Goal: Transaction & Acquisition: Purchase product/service

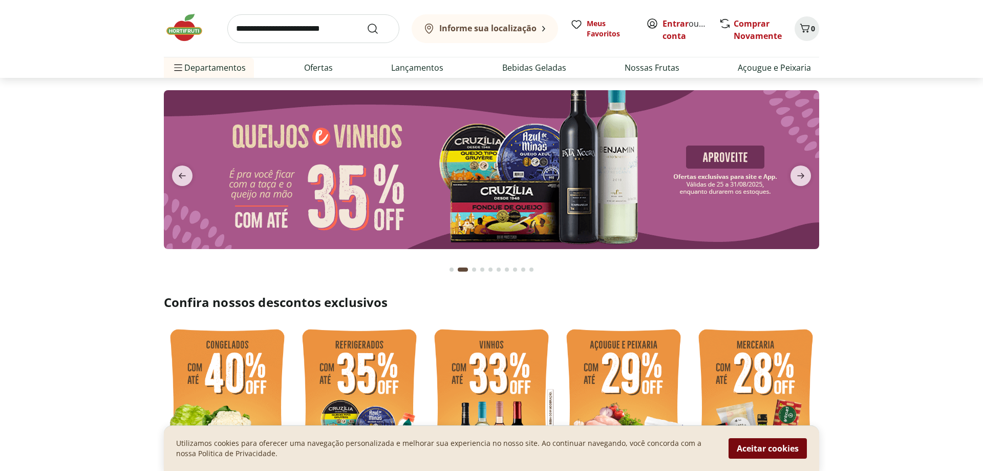
click at [786, 448] on button "Aceitar cookies" at bounding box center [768, 448] width 78 height 20
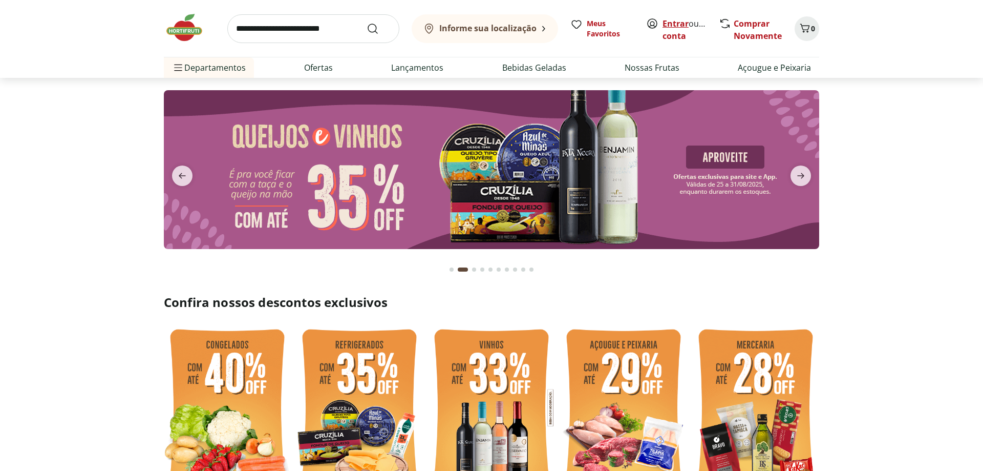
click at [683, 25] on link "Entrar" at bounding box center [676, 23] width 26 height 11
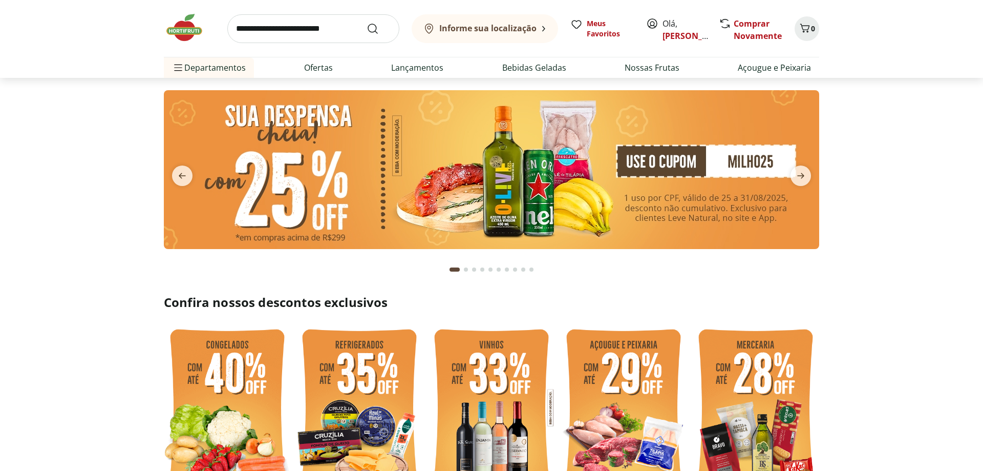
click at [758, 157] on img at bounding box center [492, 169] width 656 height 159
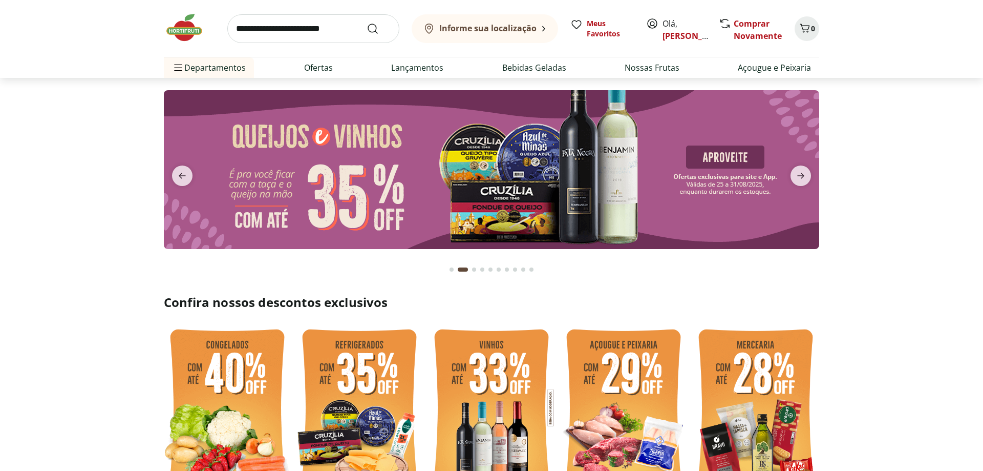
click at [261, 39] on input "search" at bounding box center [313, 28] width 172 height 29
type input "*******"
click at [367, 23] on button "Submit Search" at bounding box center [379, 29] width 25 height 12
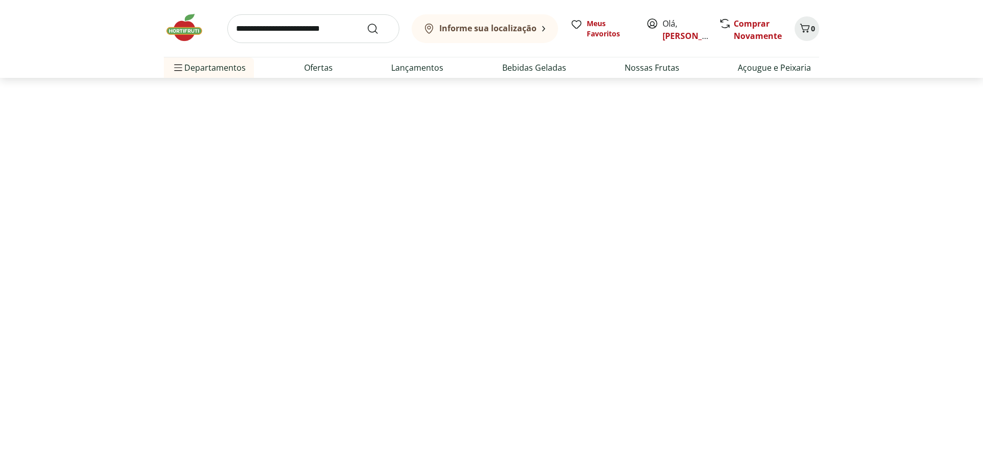
select select "**********"
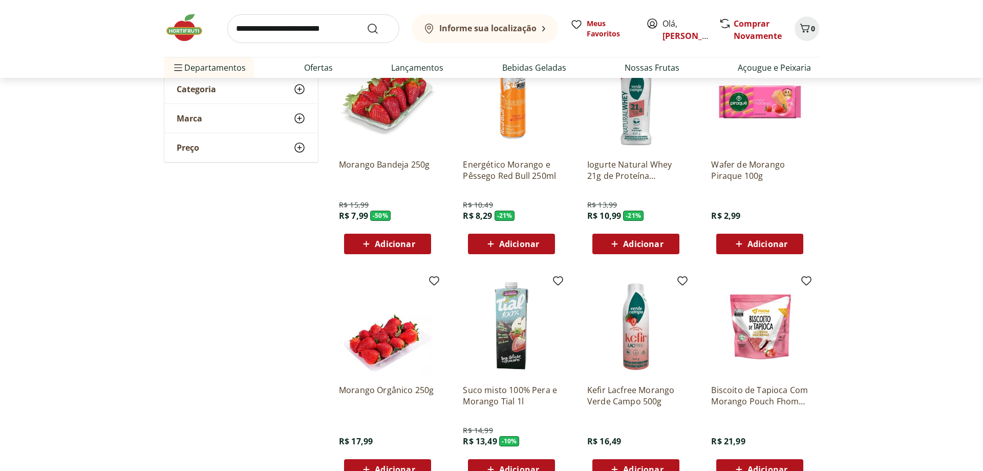
scroll to position [157, 0]
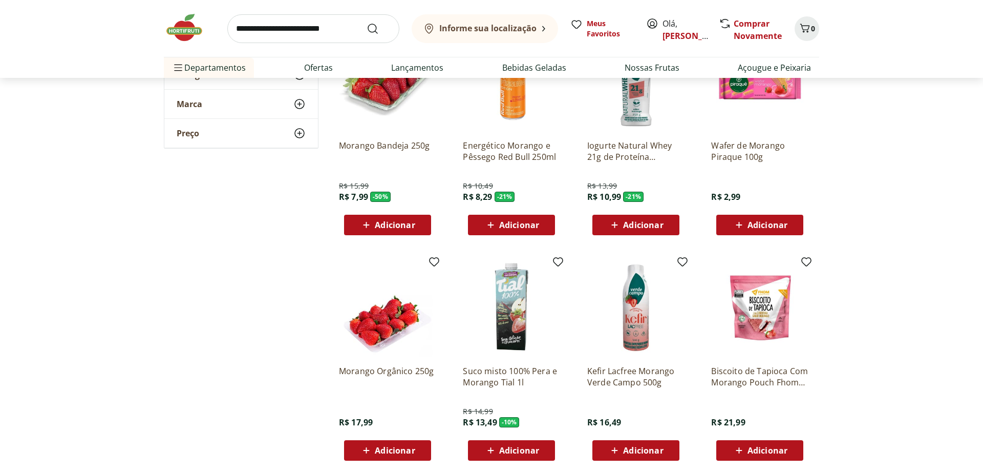
click at [374, 223] on span "Adicionar" at bounding box center [387, 225] width 55 height 12
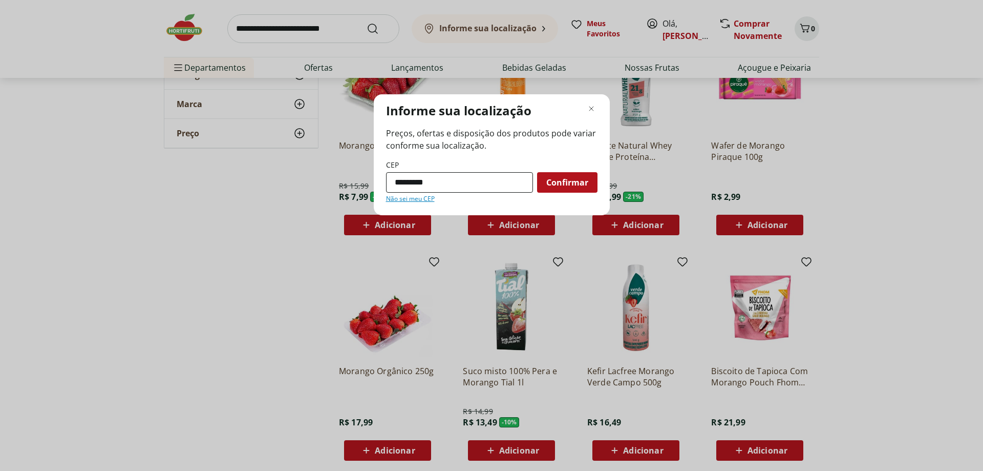
type input "*********"
click at [537, 172] on button "Confirmar" at bounding box center [567, 182] width 60 height 20
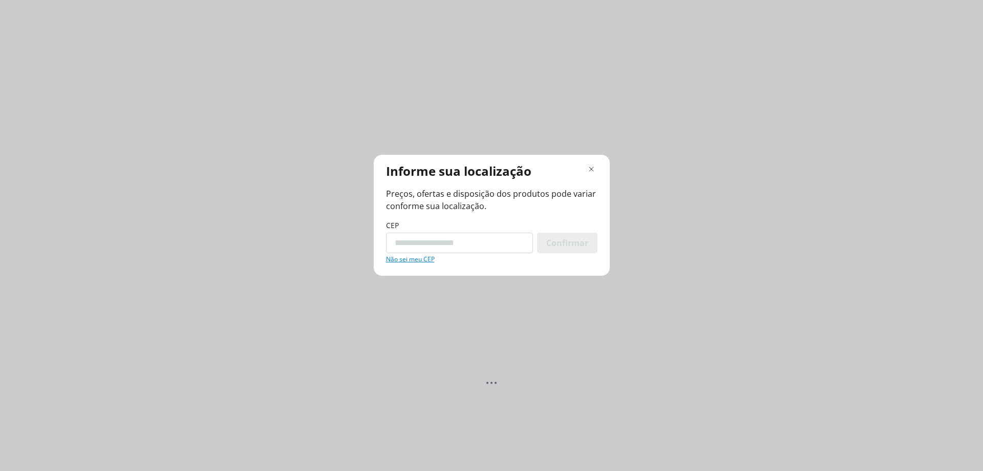
scroll to position [0, 0]
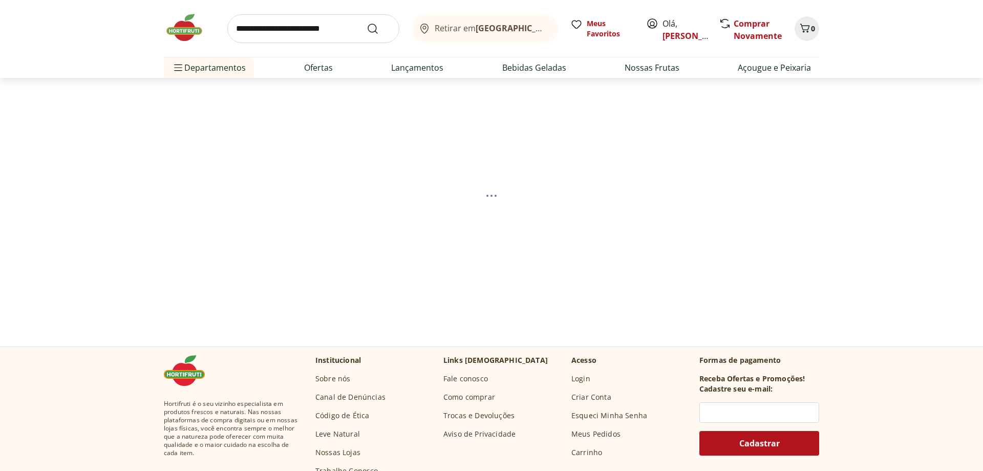
select select "**********"
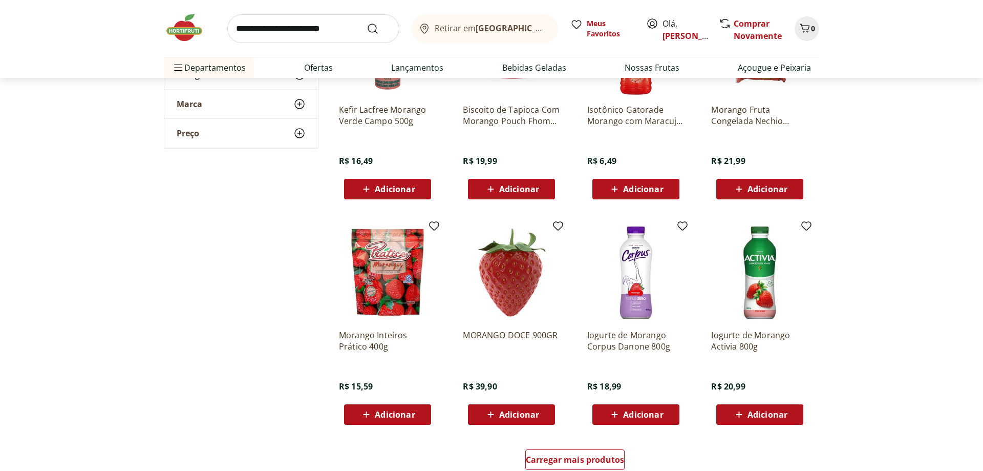
scroll to position [522, 0]
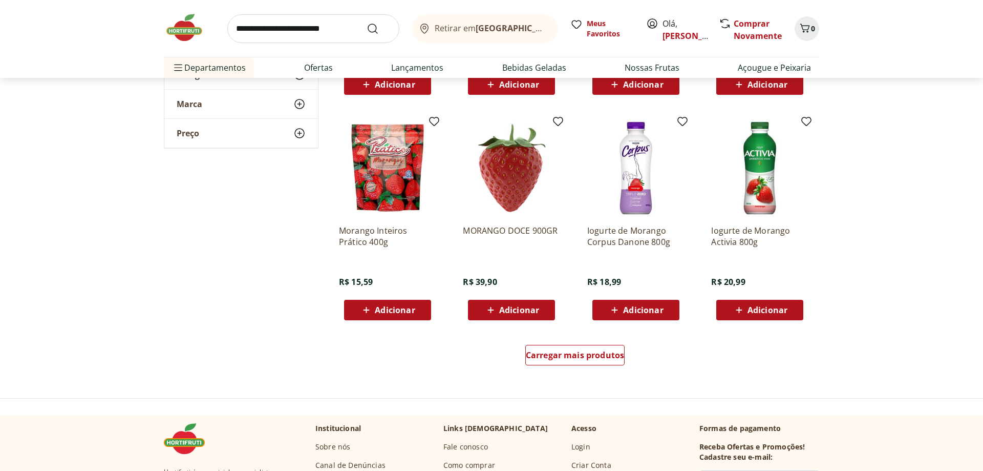
click at [524, 310] on span "Adicionar" at bounding box center [519, 310] width 40 height 8
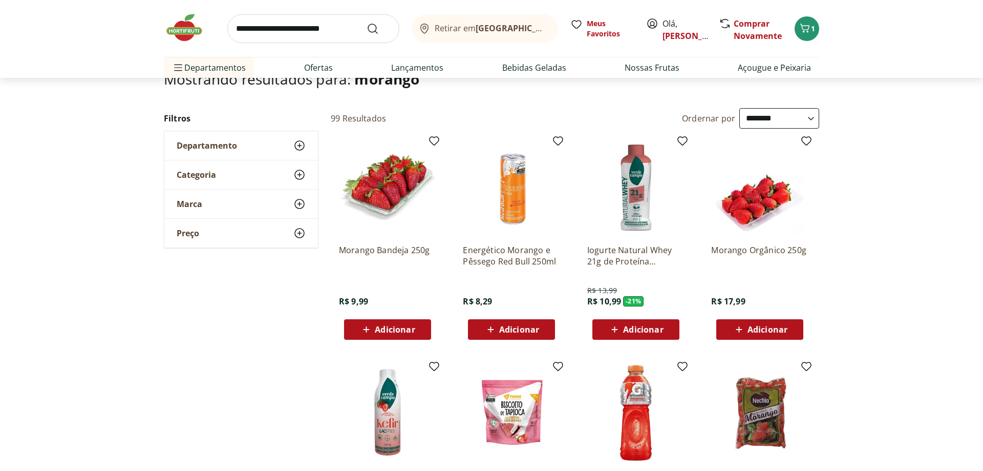
scroll to position [0, 0]
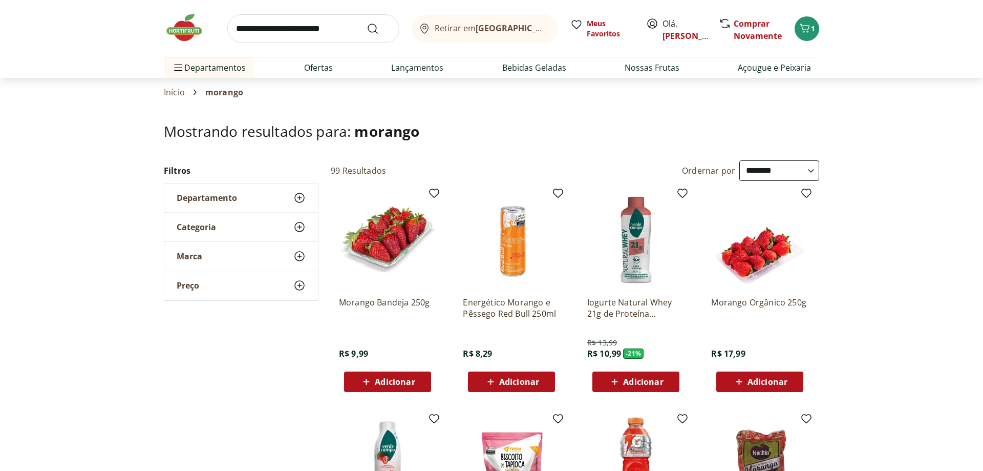
click at [279, 34] on input "search" at bounding box center [313, 28] width 172 height 29
type input "******"
click at [367, 23] on button "Submit Search" at bounding box center [379, 29] width 25 height 12
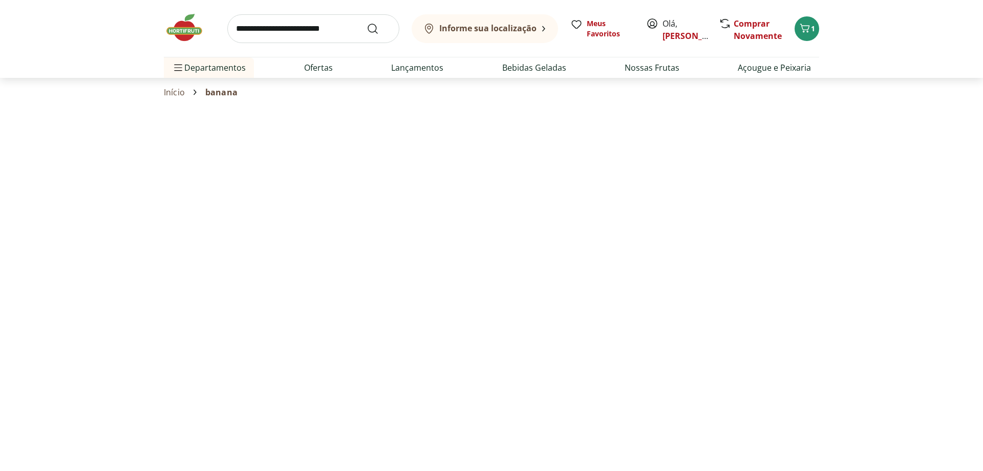
select select "**********"
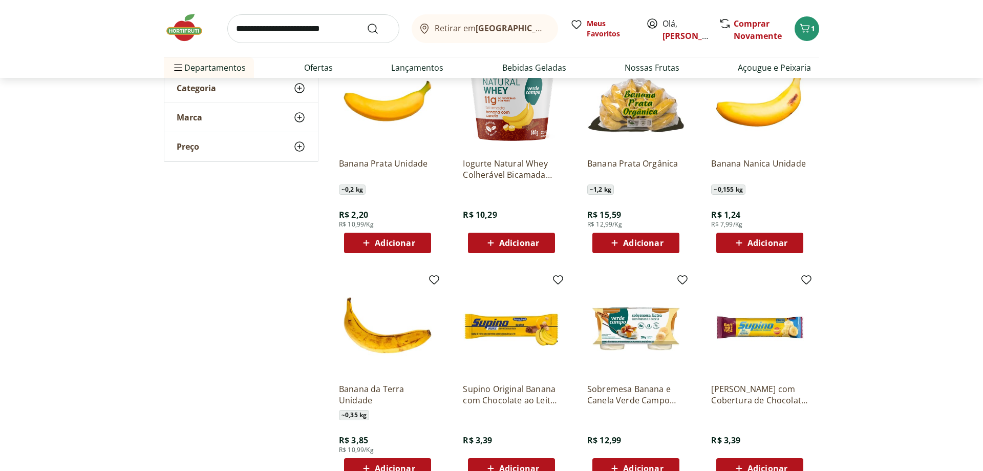
scroll to position [104, 0]
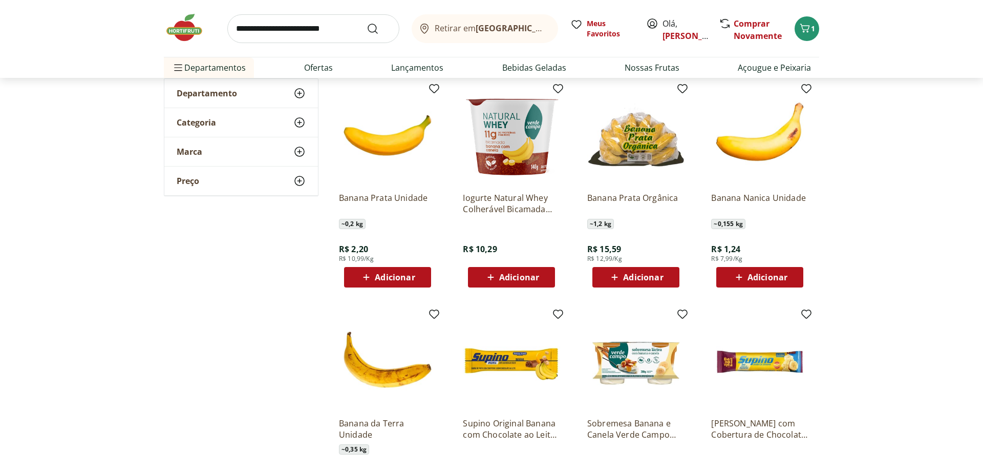
click at [379, 281] on span "Adicionar" at bounding box center [395, 277] width 40 height 8
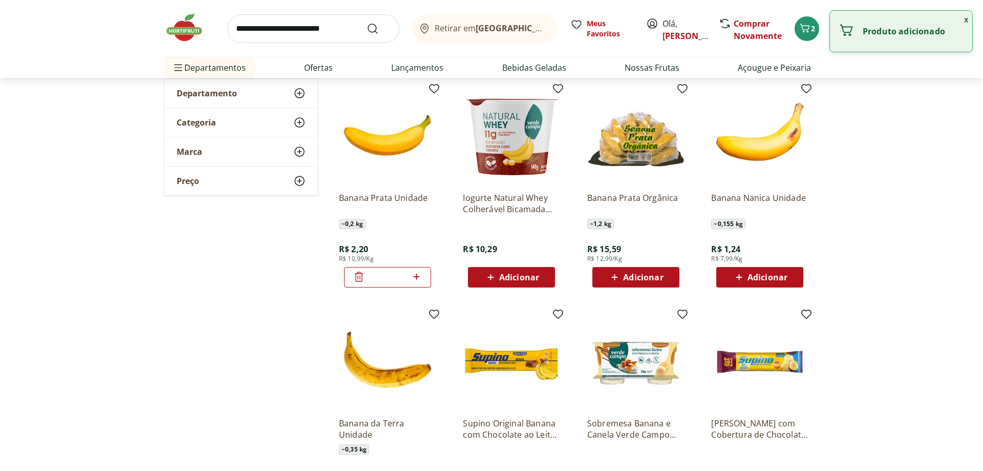
click at [417, 273] on icon at bounding box center [416, 276] width 13 height 12
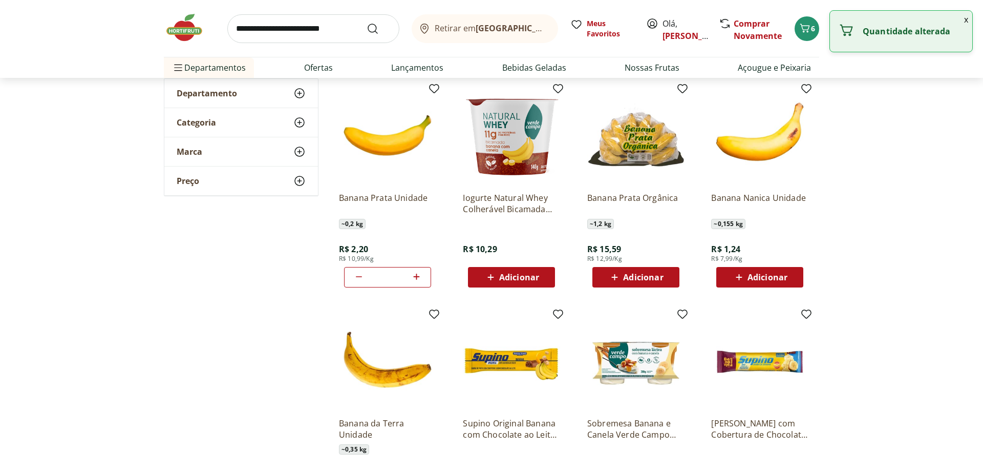
type input "*"
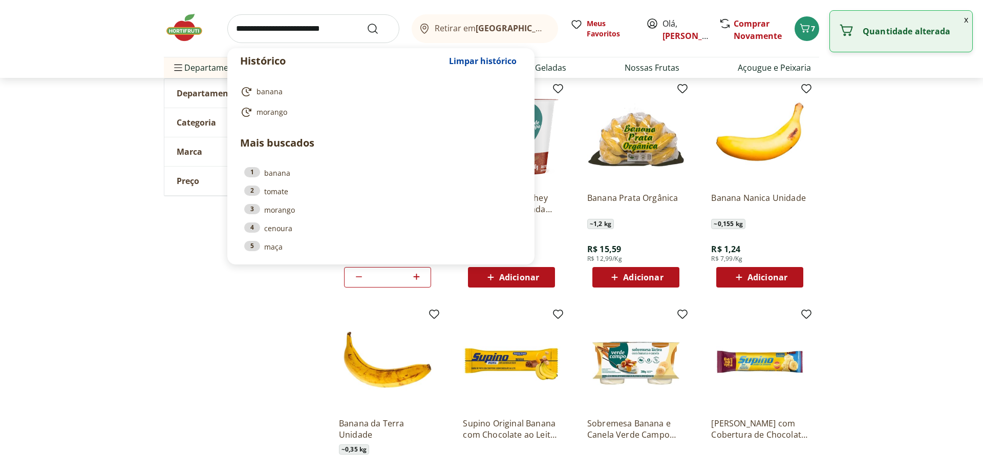
click at [316, 34] on input "search" at bounding box center [313, 28] width 172 height 29
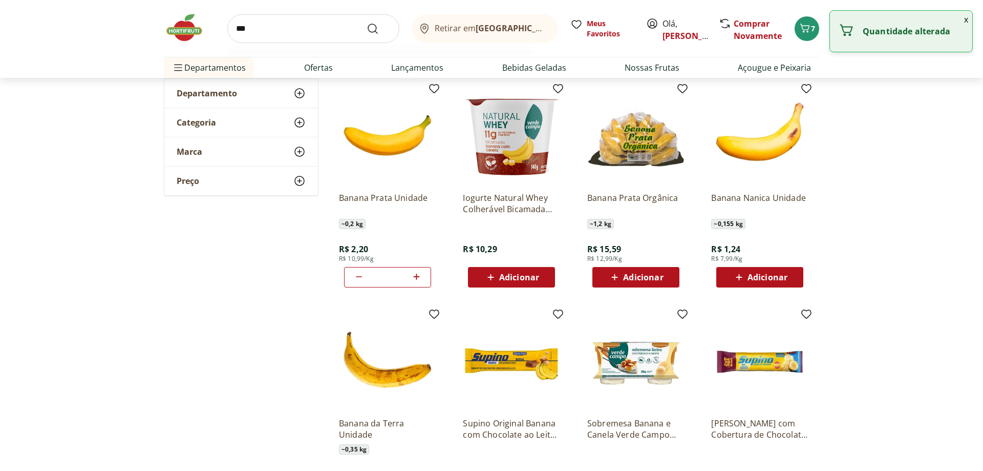
type input "****"
click button "Submit Search" at bounding box center [379, 29] width 25 height 12
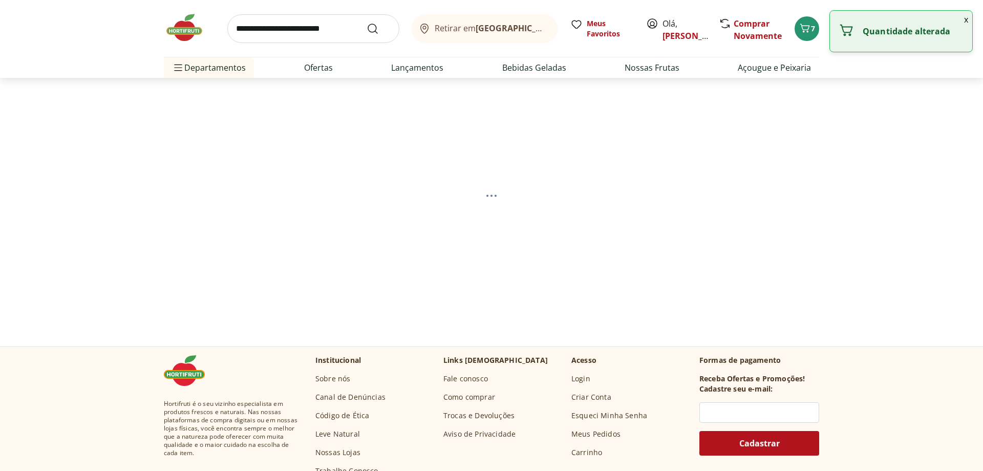
select select "**********"
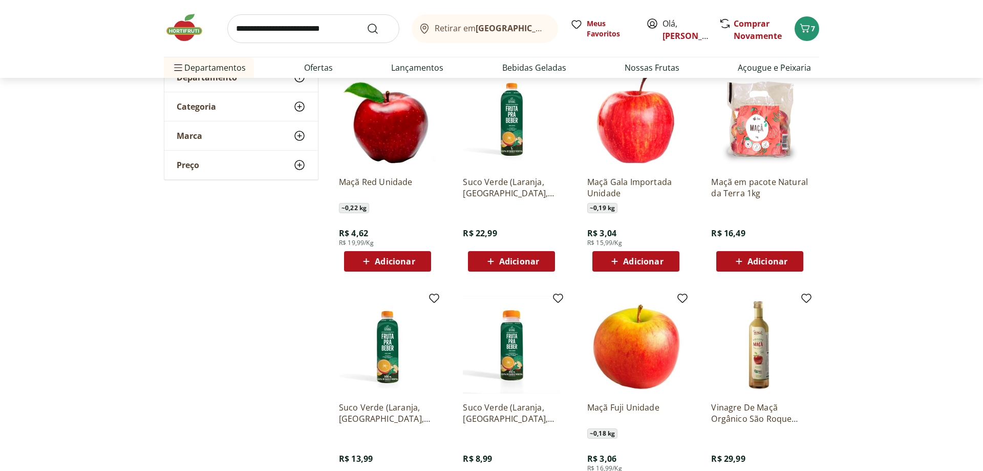
scroll to position [104, 0]
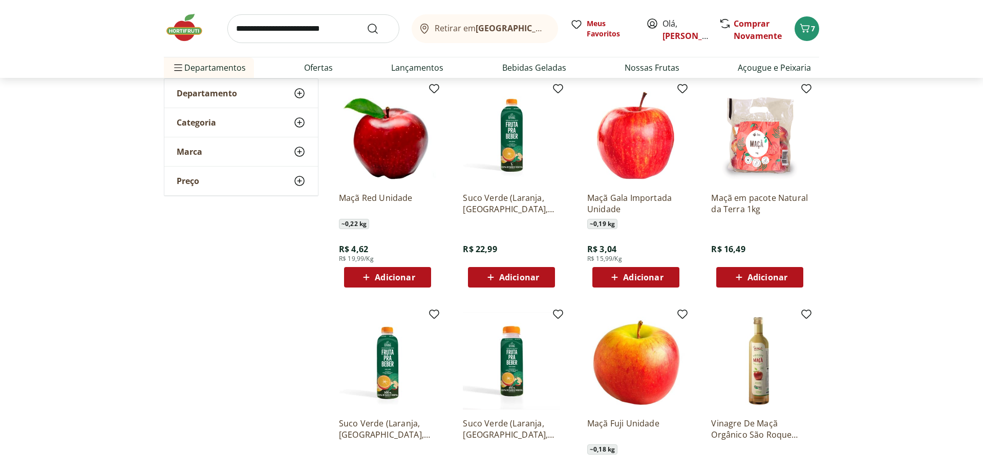
click at [755, 273] on span "Adicionar" at bounding box center [768, 277] width 40 height 8
click at [312, 62] on link "Ofertas" at bounding box center [318, 67] width 29 height 12
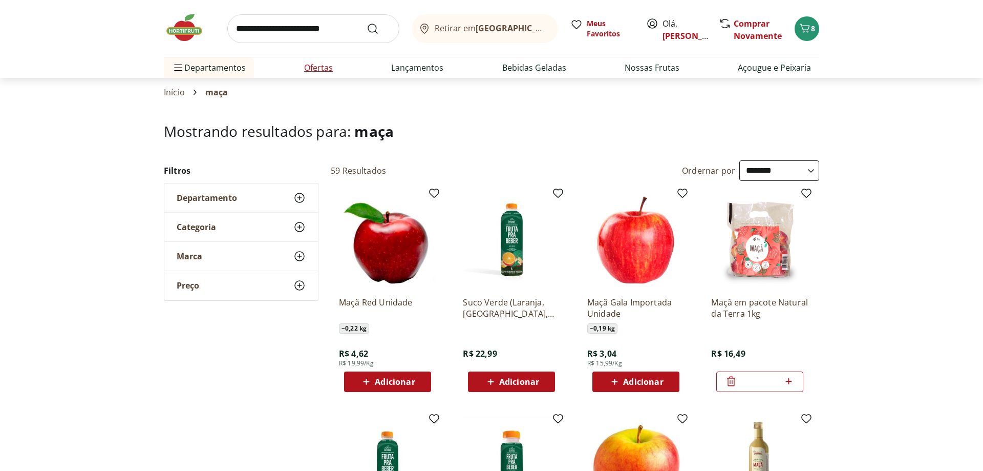
select select "**********"
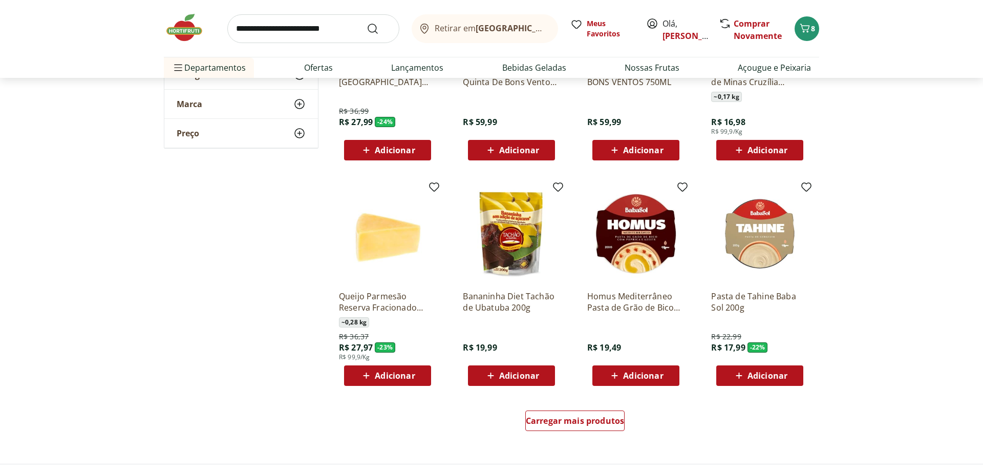
scroll to position [470, 0]
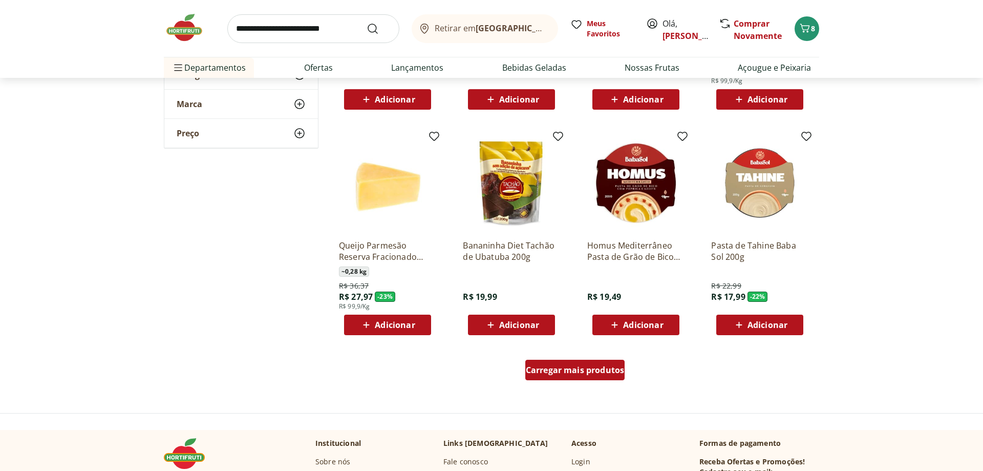
click at [568, 370] on span "Carregar mais produtos" at bounding box center [575, 370] width 99 height 8
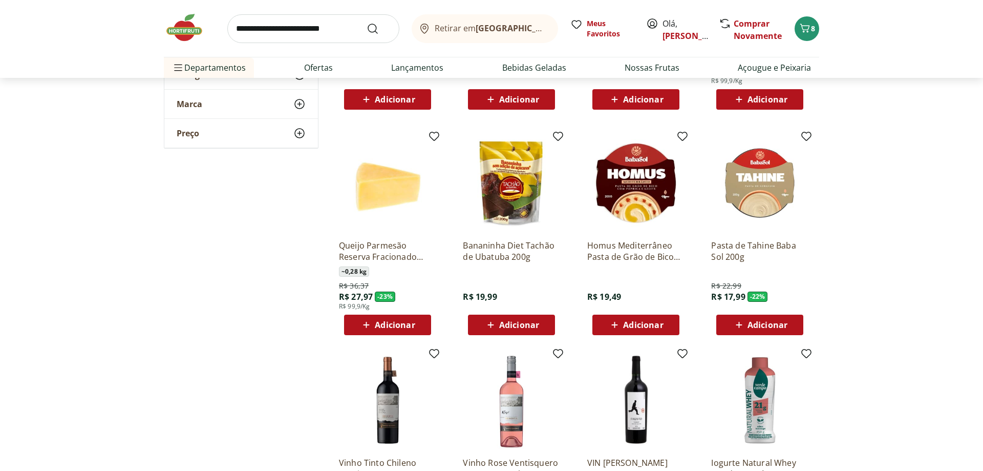
scroll to position [731, 0]
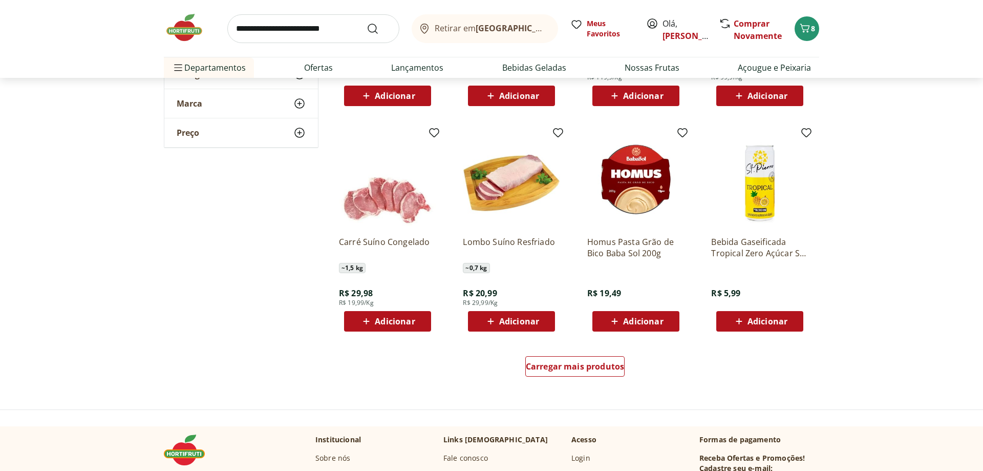
scroll to position [1149, 0]
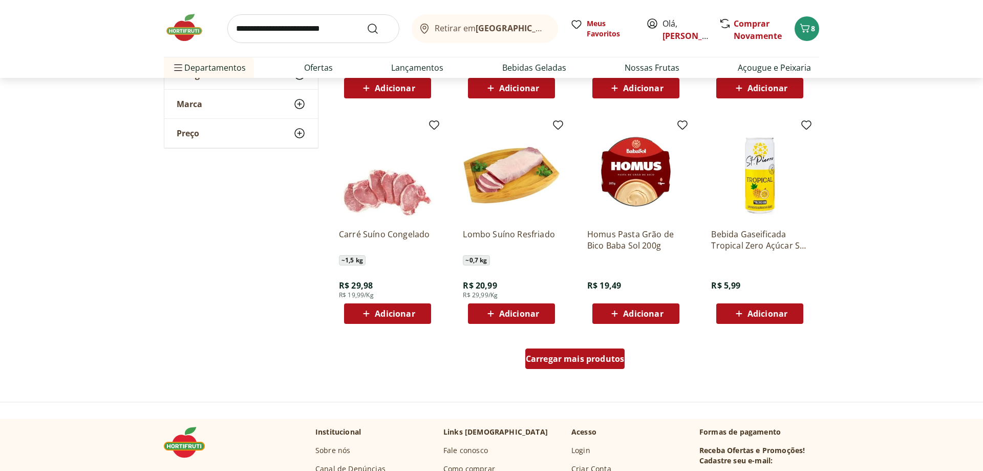
click at [599, 361] on span "Carregar mais produtos" at bounding box center [575, 358] width 99 height 8
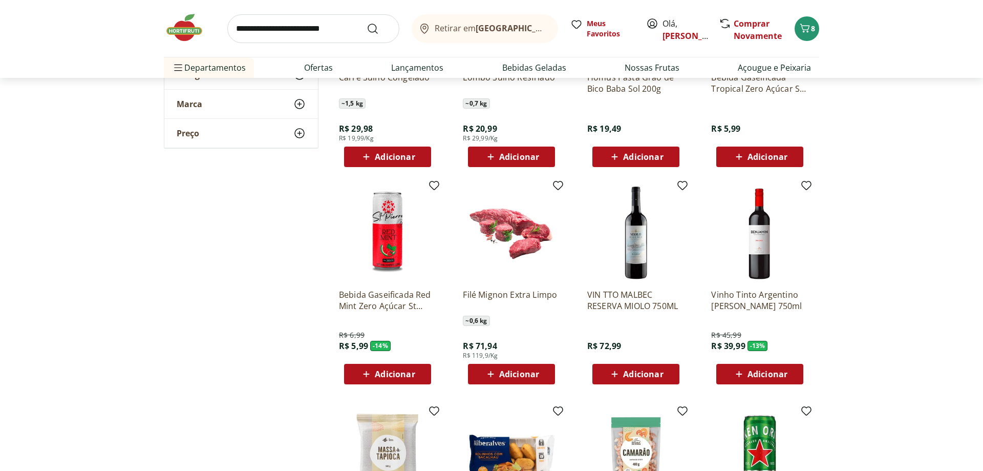
scroll to position [1463, 0]
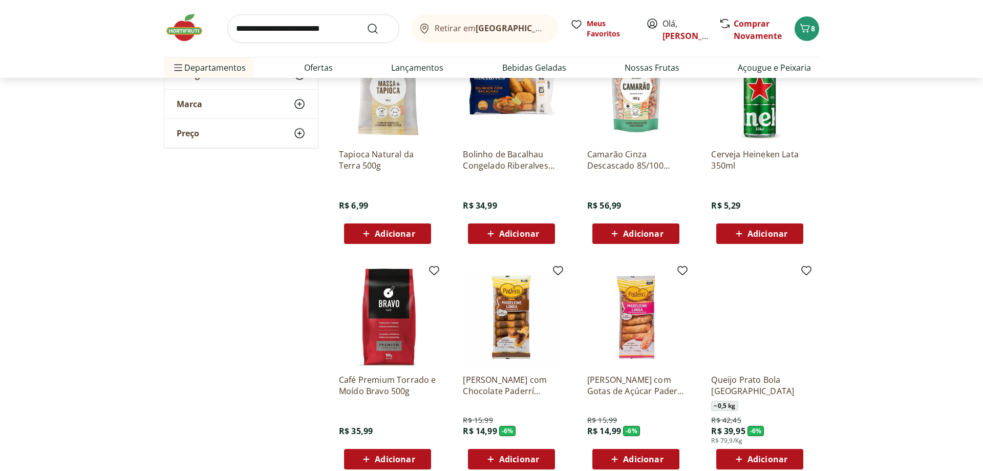
scroll to position [1881, 0]
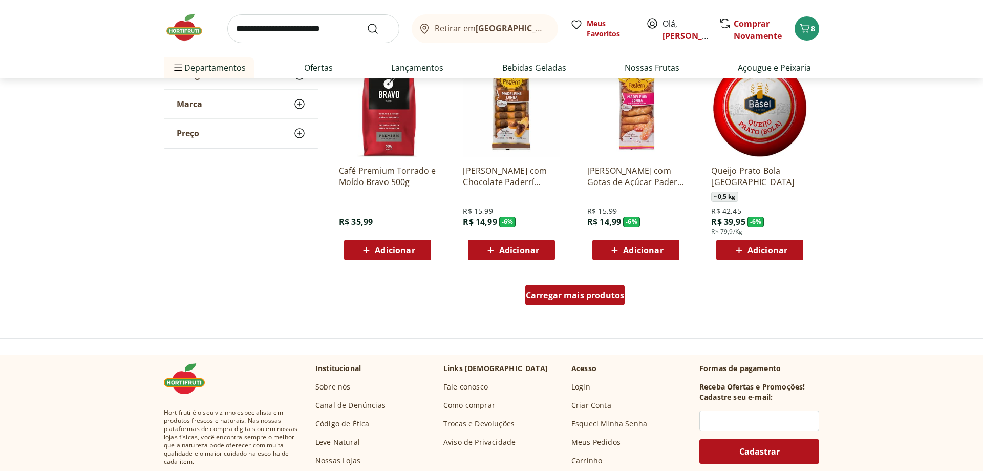
click at [554, 293] on span "Carregar mais produtos" at bounding box center [575, 295] width 99 height 8
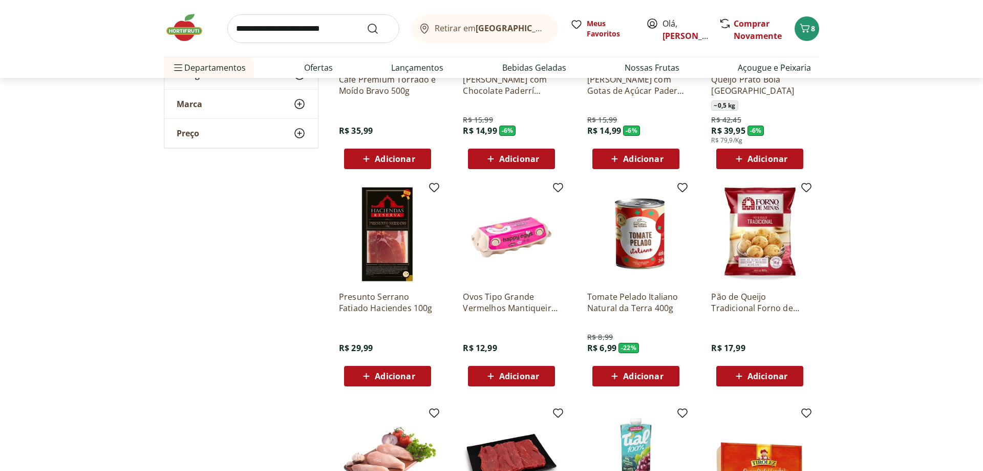
scroll to position [2090, 0]
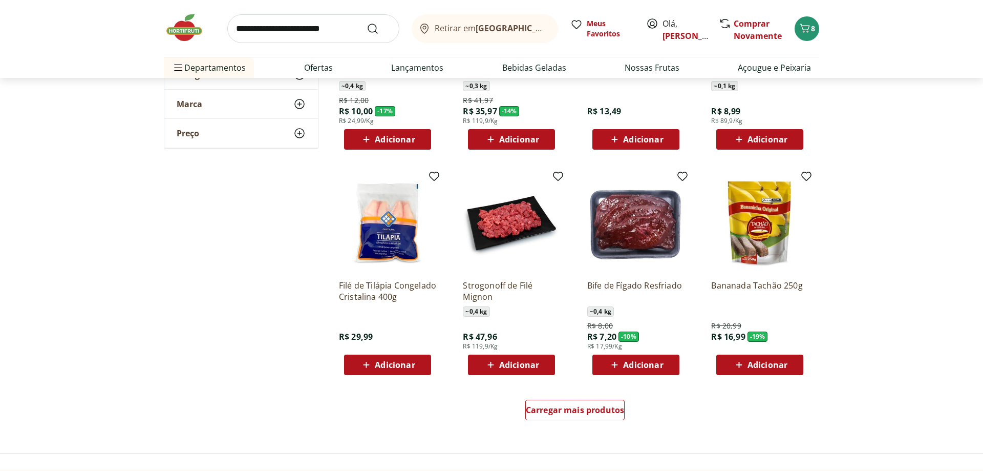
scroll to position [2455, 0]
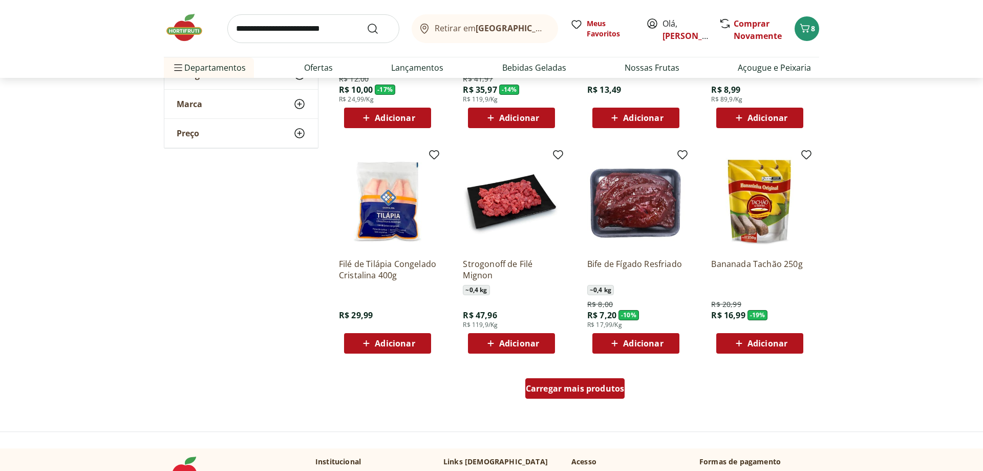
click at [591, 384] on span "Carregar mais produtos" at bounding box center [575, 388] width 99 height 8
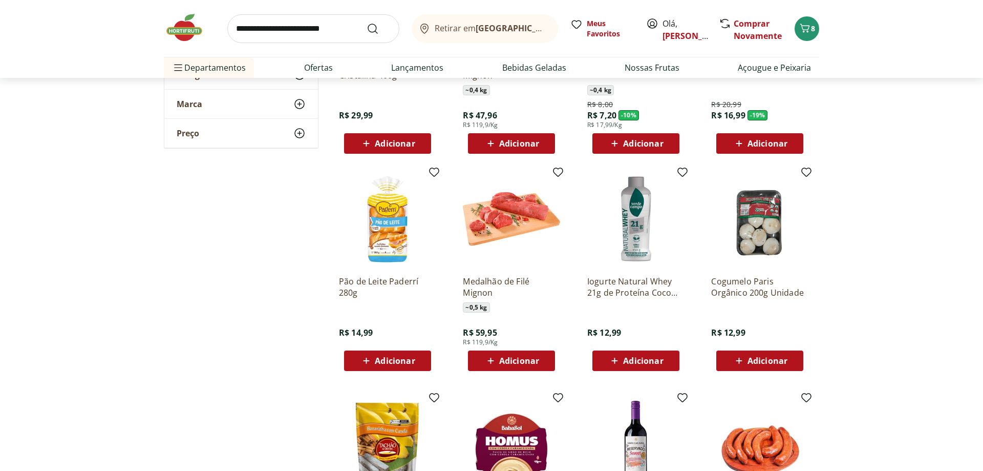
scroll to position [2664, 0]
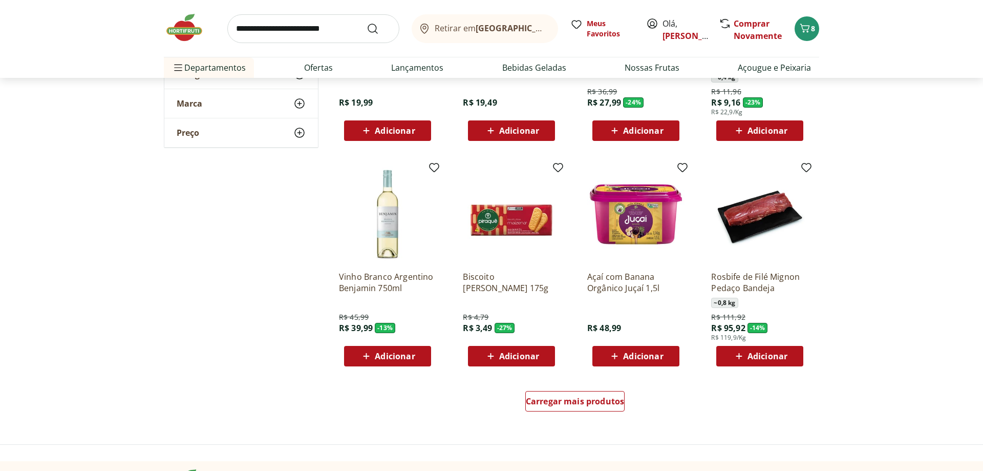
scroll to position [3134, 0]
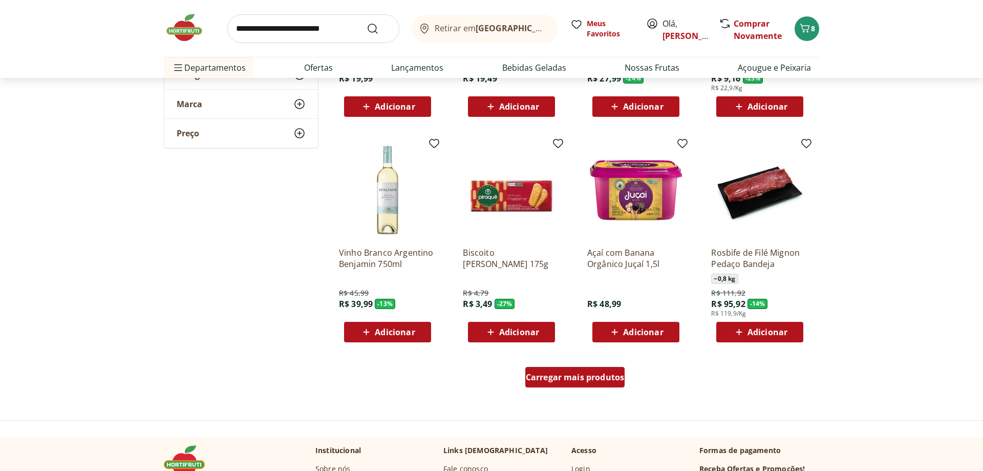
click at [578, 375] on span "Carregar mais produtos" at bounding box center [575, 377] width 99 height 8
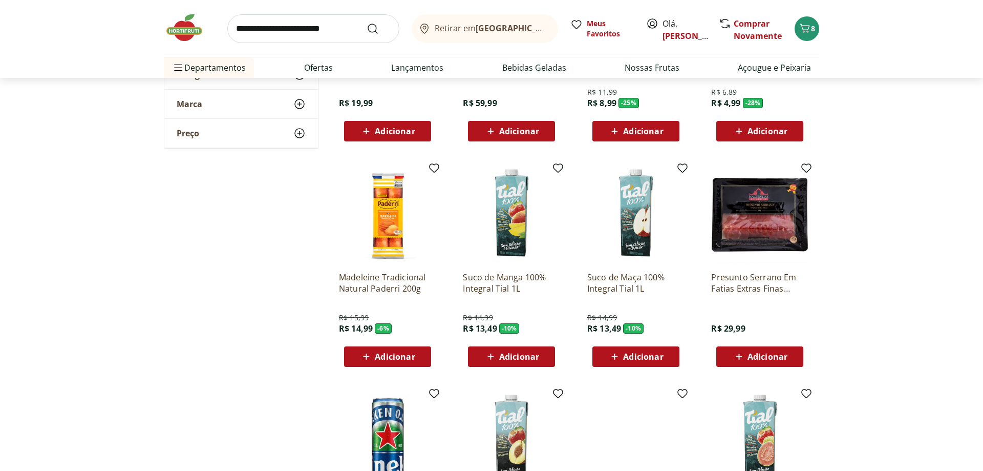
scroll to position [3761, 0]
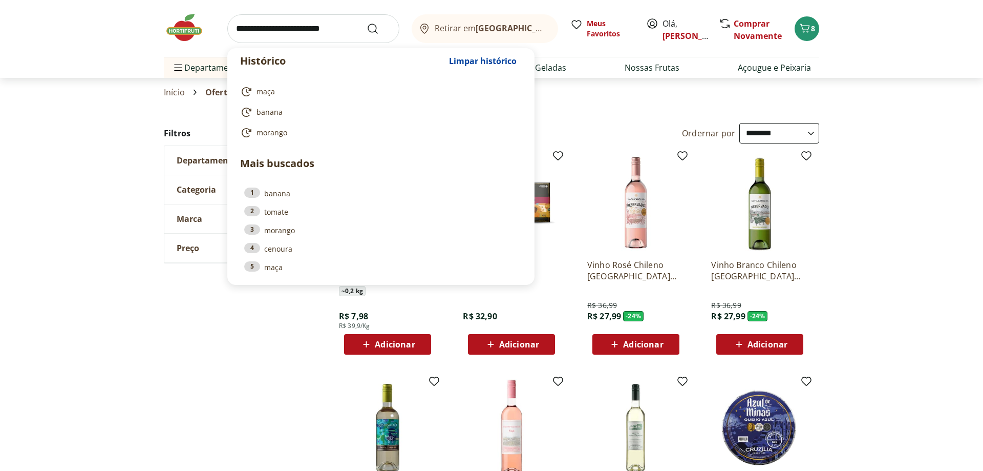
click at [313, 25] on input "search" at bounding box center [313, 28] width 172 height 29
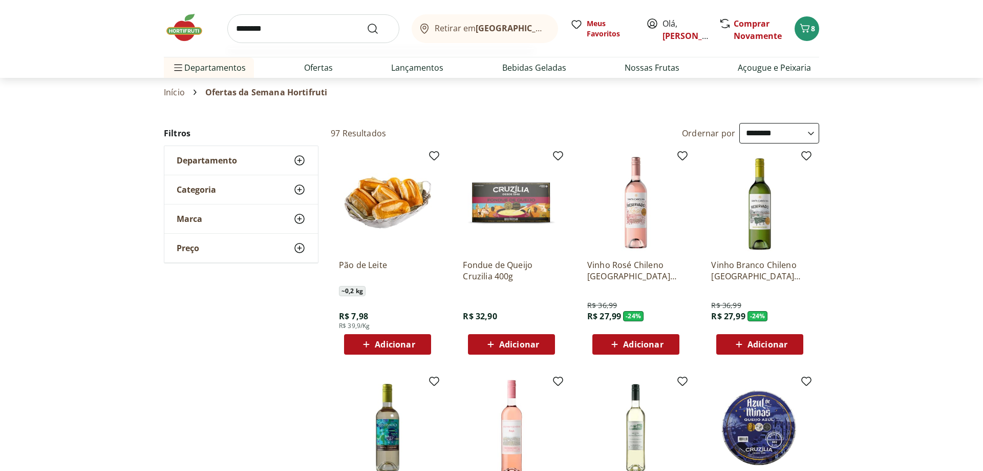
type input "********"
click at [367, 23] on button "Submit Search" at bounding box center [379, 29] width 25 height 12
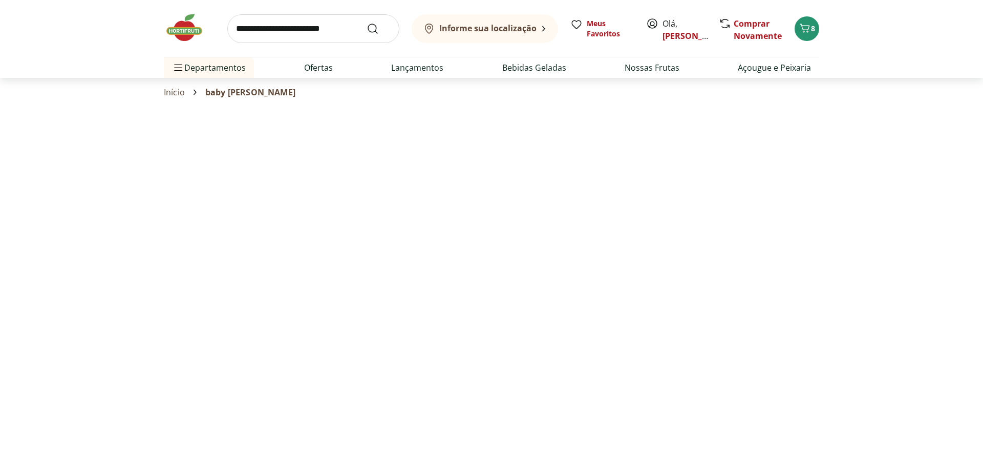
select select "**********"
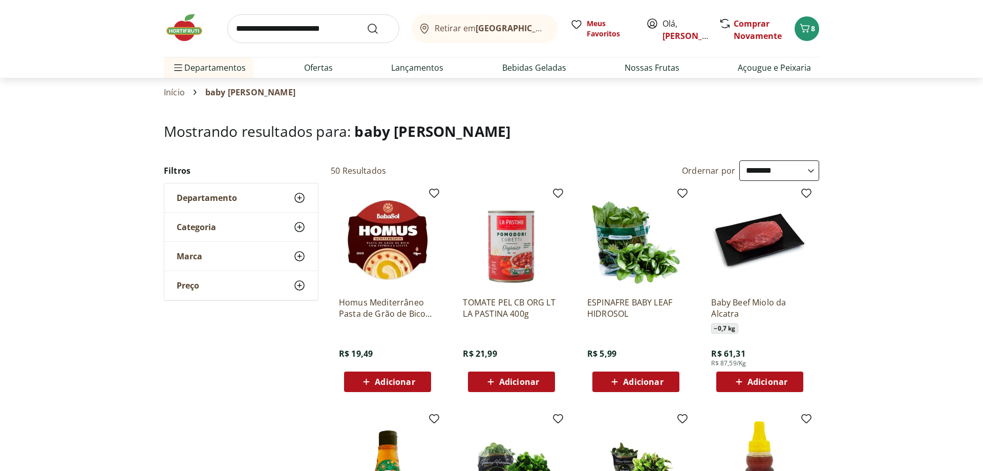
click at [304, 31] on input "search" at bounding box center [313, 28] width 172 height 29
type input "**********"
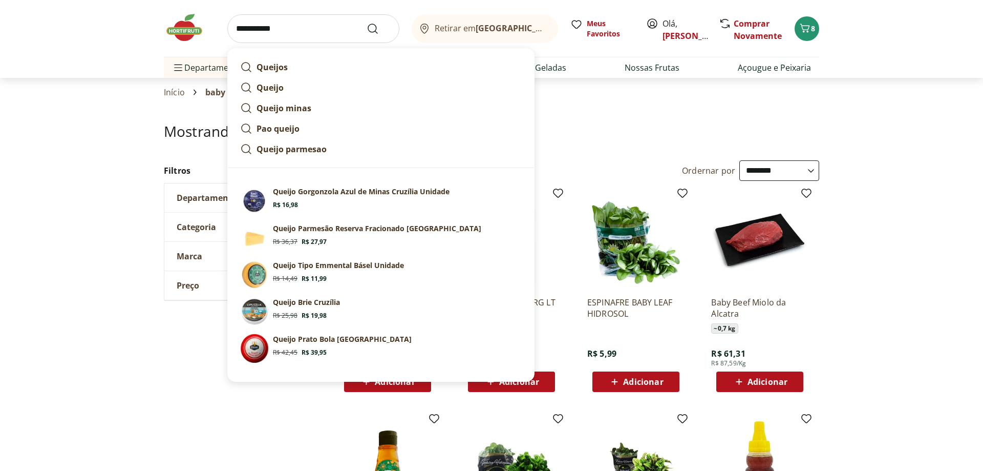
click button "Submit Search" at bounding box center [379, 29] width 25 height 12
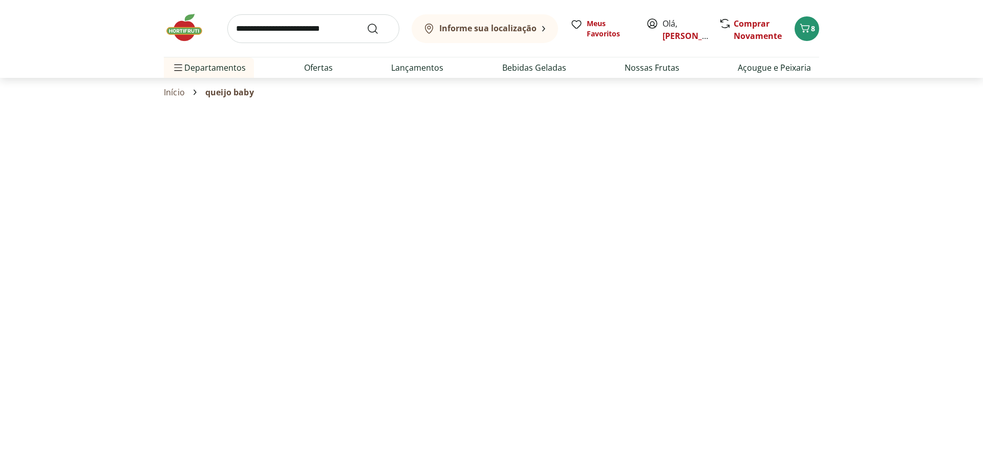
select select "**********"
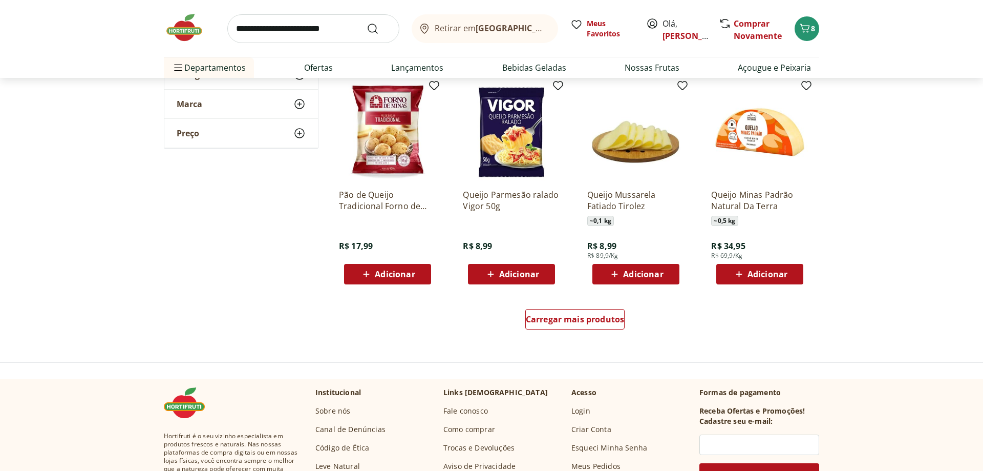
scroll to position [627, 0]
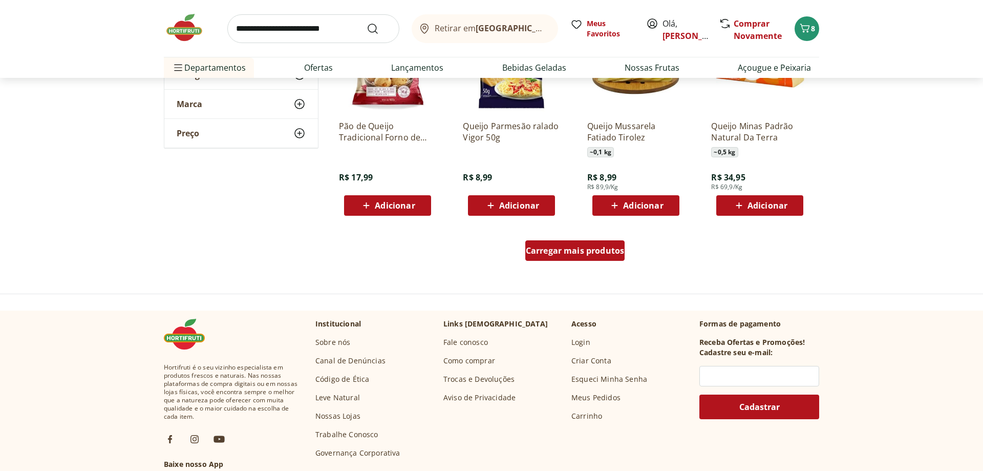
click at [568, 253] on span "Carregar mais produtos" at bounding box center [575, 250] width 99 height 8
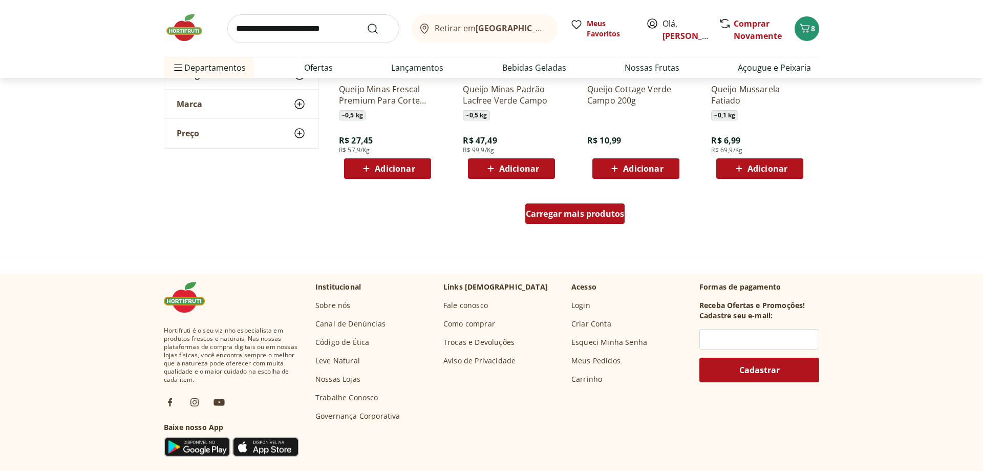
scroll to position [1358, 0]
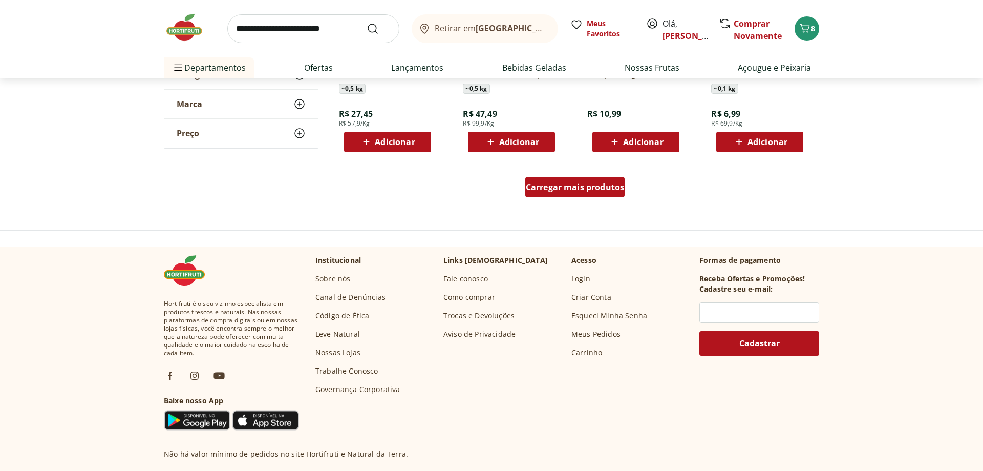
click at [570, 183] on span "Carregar mais produtos" at bounding box center [575, 187] width 99 height 8
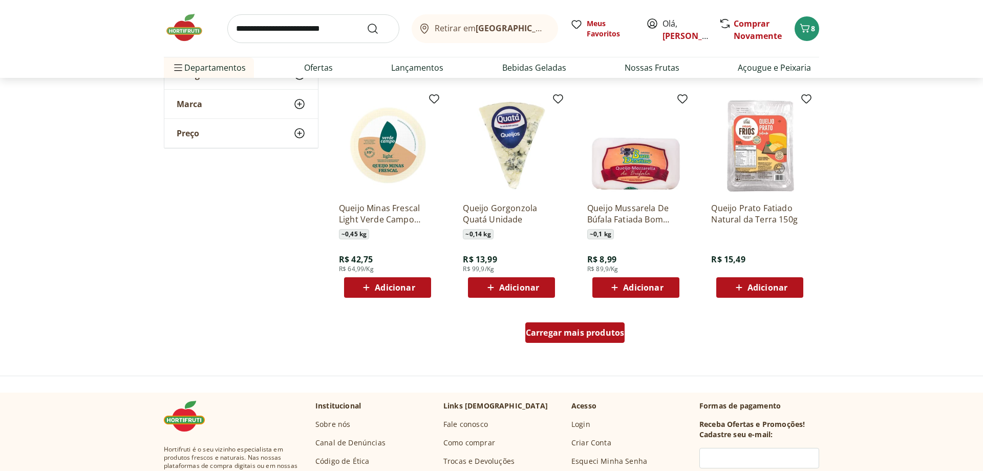
scroll to position [2037, 0]
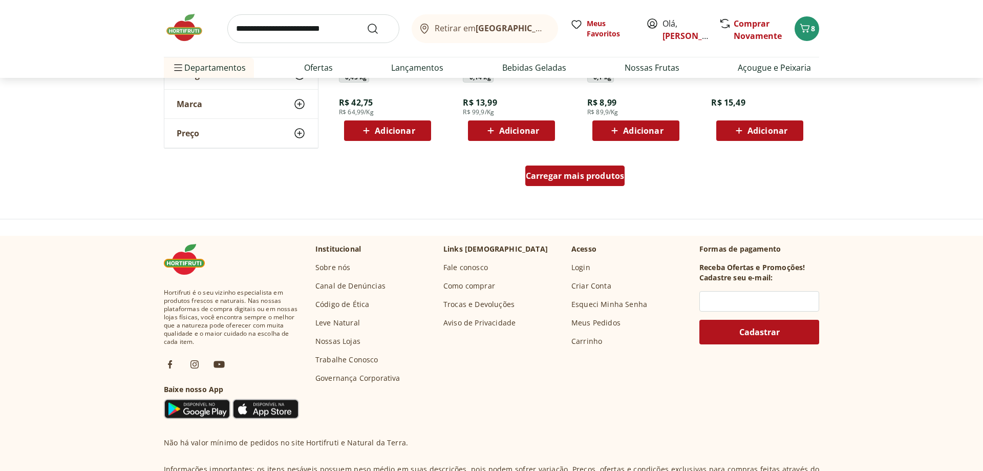
click at [572, 178] on span "Carregar mais produtos" at bounding box center [575, 176] width 99 height 8
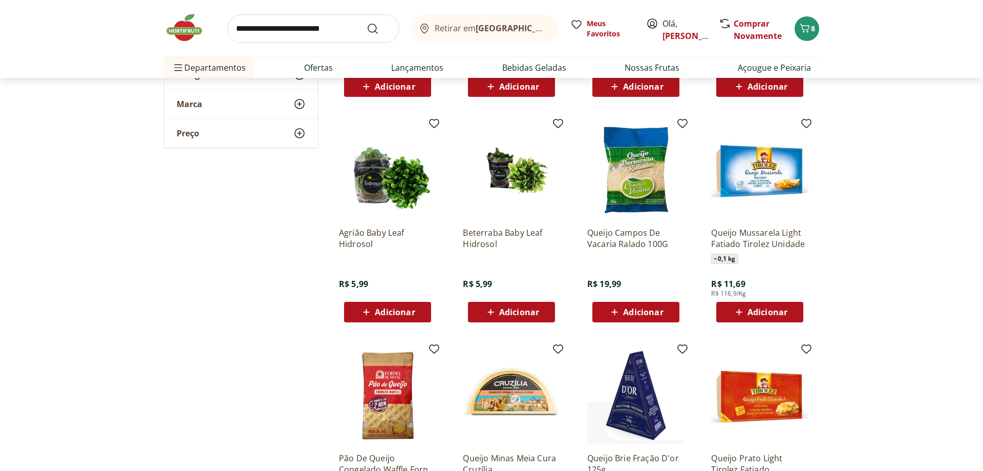
scroll to position [2560, 0]
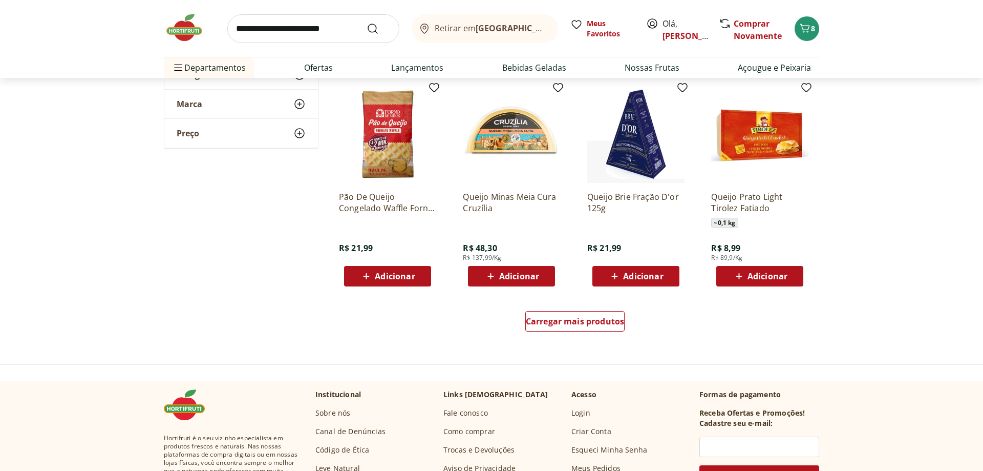
click at [287, 32] on input "search" at bounding box center [313, 28] width 172 height 29
type input "*******"
click at [367, 23] on button "Submit Search" at bounding box center [379, 29] width 25 height 12
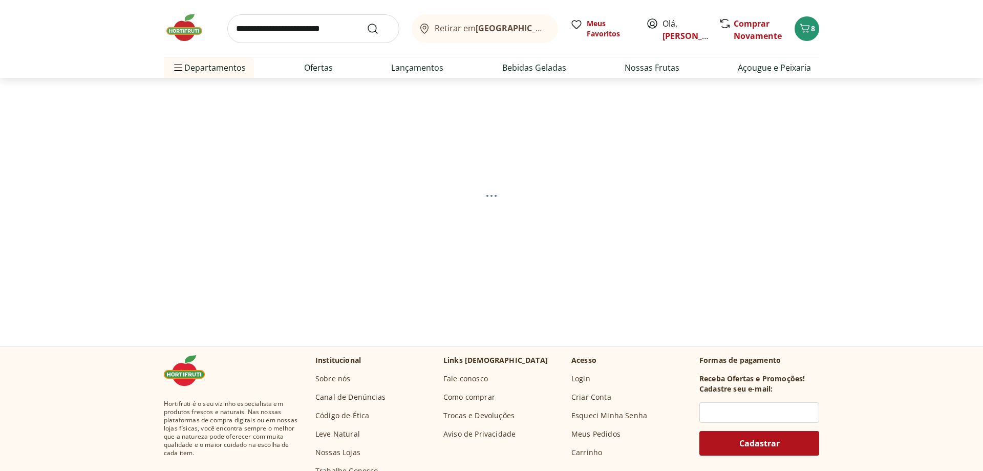
select select "**********"
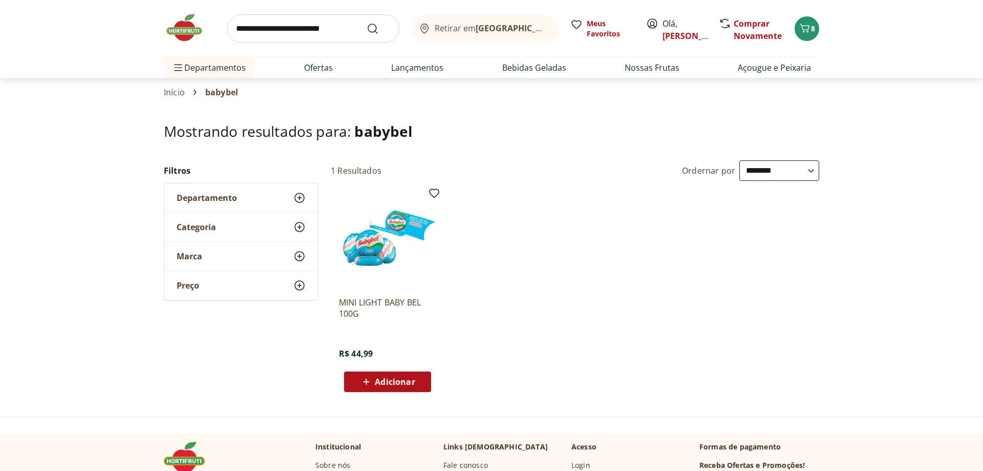
click at [397, 392] on div "MINI LIGHT BABY BEL 100G R$ 44,99 Adicionar" at bounding box center [388, 291] width 114 height 217
click at [394, 386] on span "Adicionar" at bounding box center [395, 381] width 40 height 8
click at [278, 26] on input "search" at bounding box center [313, 28] width 172 height 29
type input "**********"
click at [367, 23] on button "Submit Search" at bounding box center [379, 29] width 25 height 12
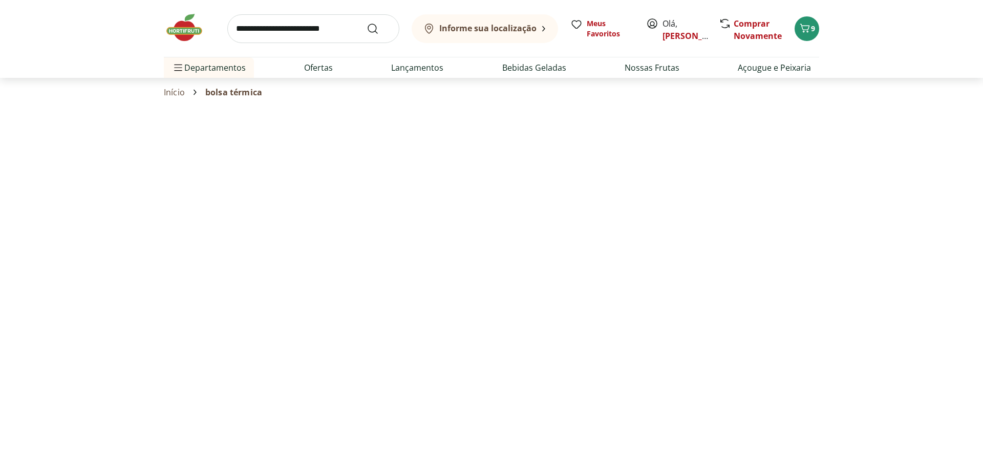
select select "**********"
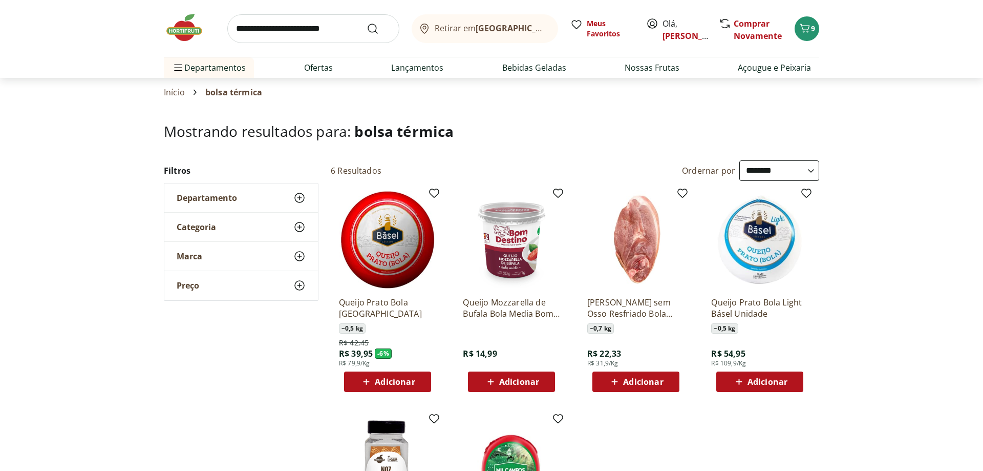
click at [187, 28] on img at bounding box center [189, 27] width 51 height 31
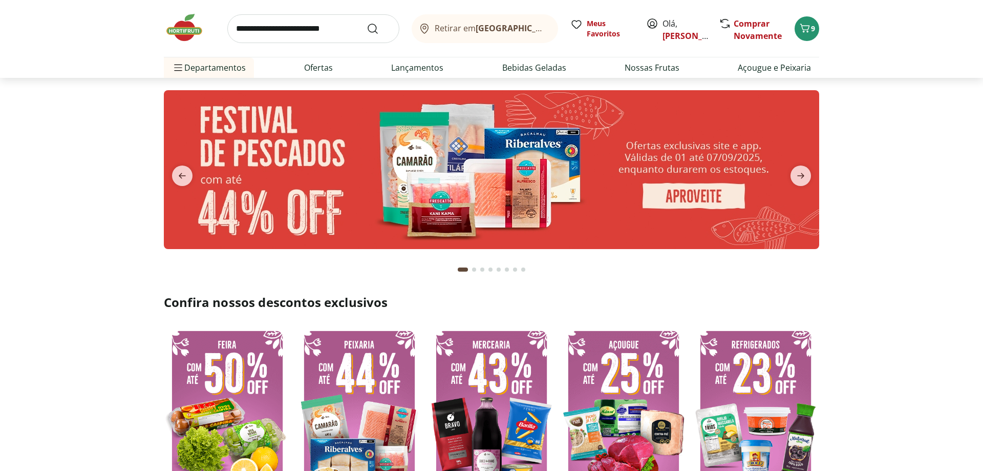
click at [519, 167] on img at bounding box center [492, 169] width 656 height 159
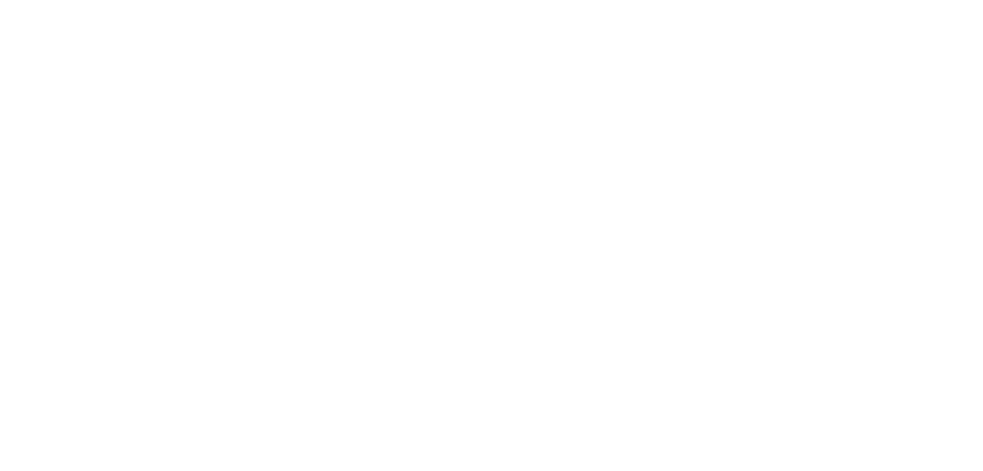
select select "**********"
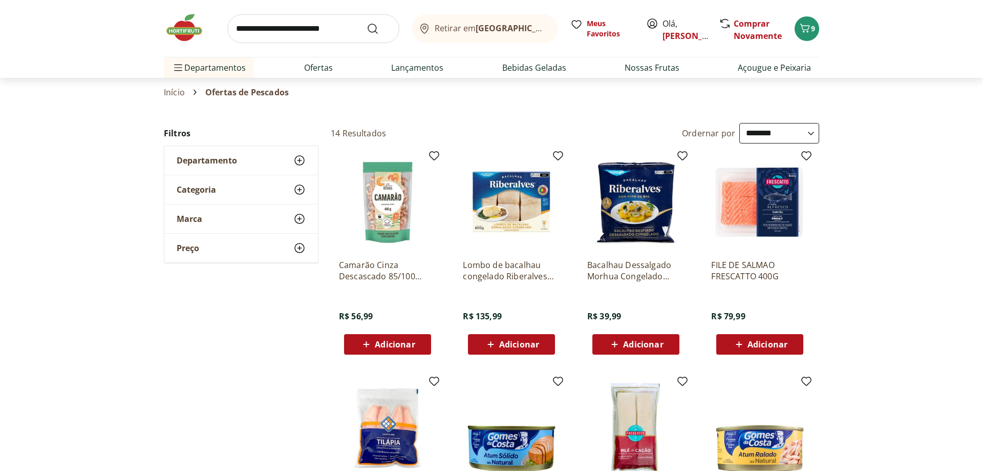
click at [768, 343] on span "Adicionar" at bounding box center [768, 344] width 40 height 8
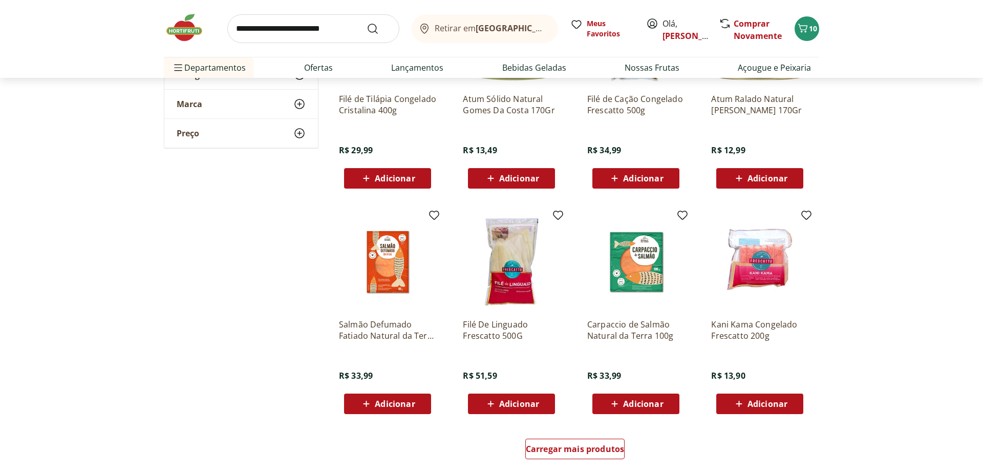
scroll to position [418, 0]
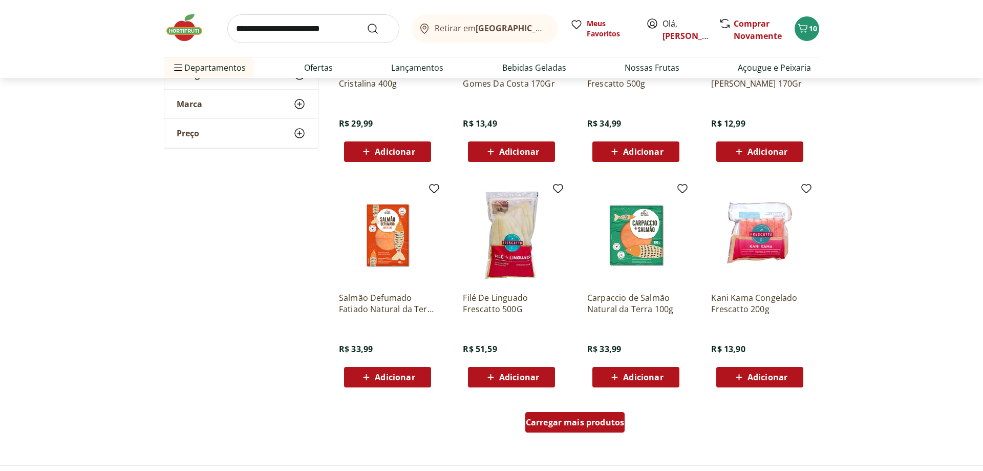
click at [603, 420] on span "Carregar mais produtos" at bounding box center [575, 422] width 99 height 8
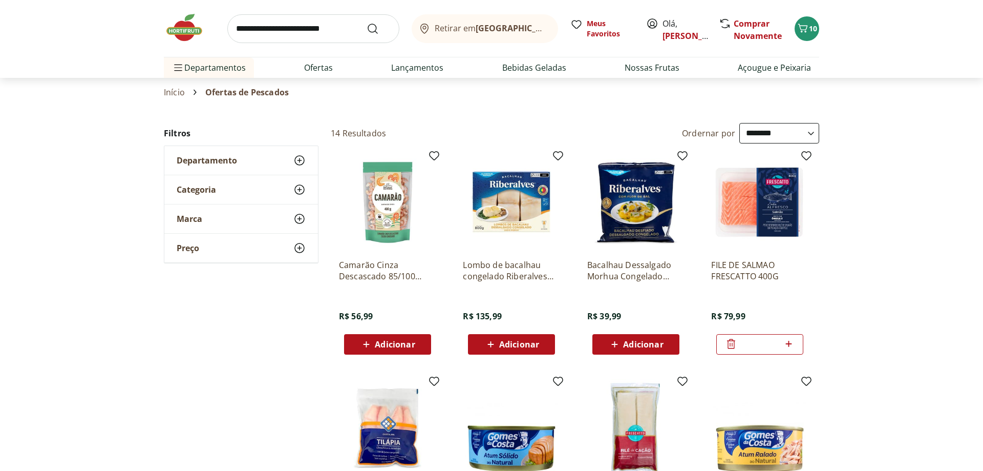
click at [173, 33] on img at bounding box center [189, 27] width 51 height 31
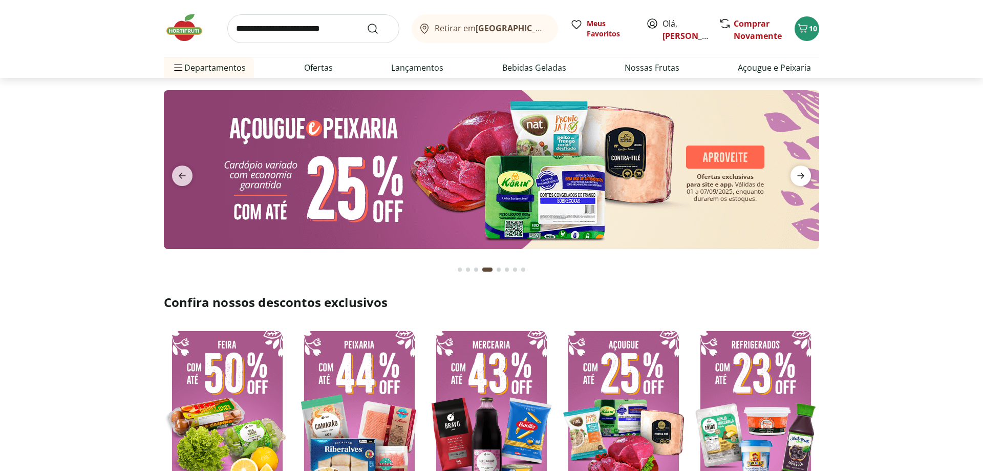
click at [800, 173] on icon "next" at bounding box center [801, 176] width 12 height 12
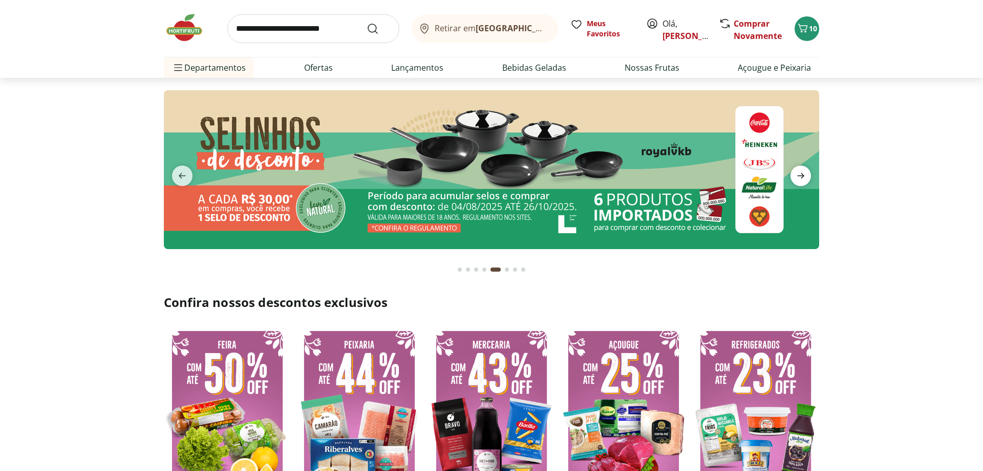
click at [800, 173] on icon "next" at bounding box center [801, 176] width 12 height 12
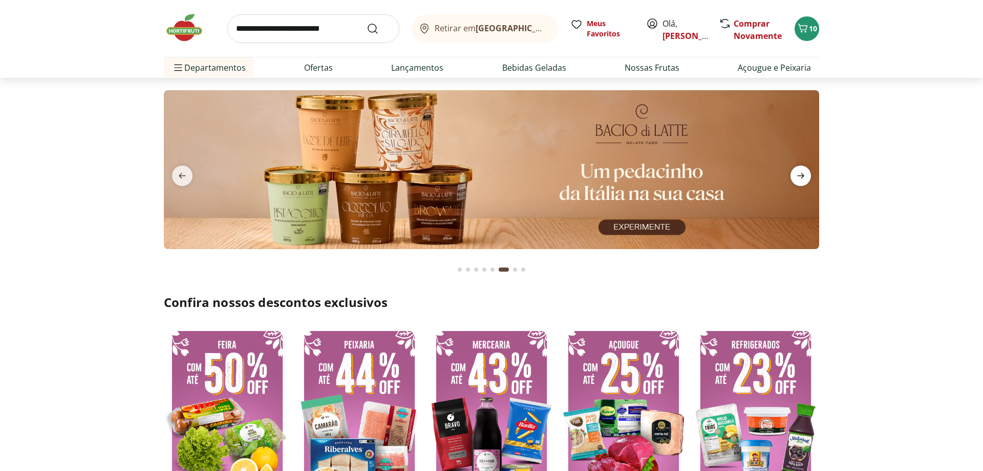
click at [800, 173] on icon "next" at bounding box center [801, 176] width 12 height 12
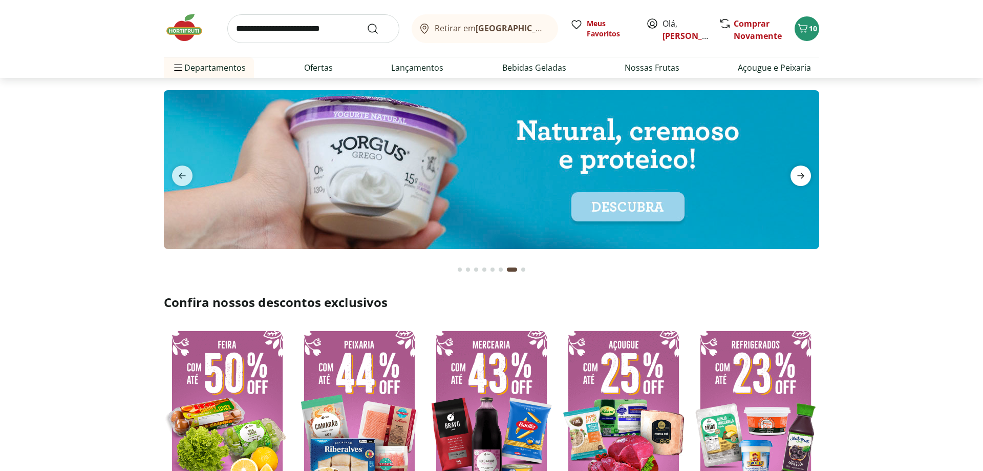
click at [800, 173] on icon "next" at bounding box center [801, 176] width 12 height 12
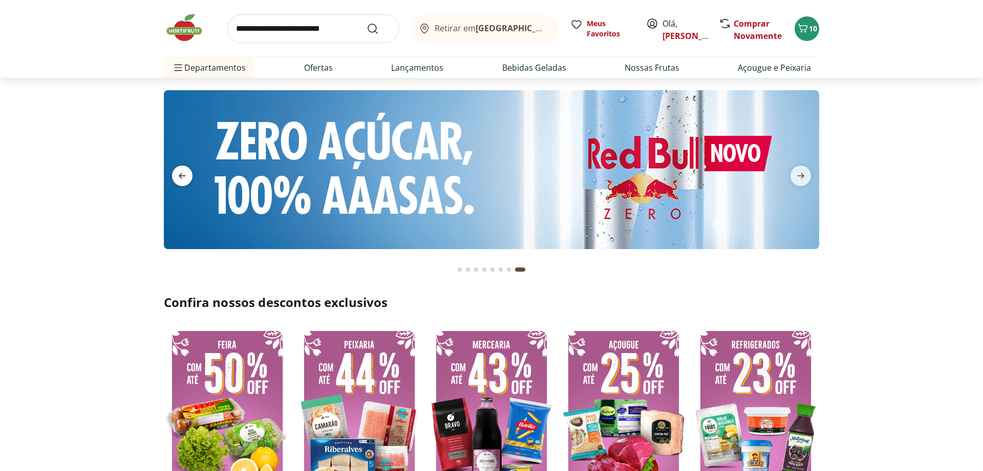
click at [179, 171] on icon "previous" at bounding box center [182, 176] width 12 height 12
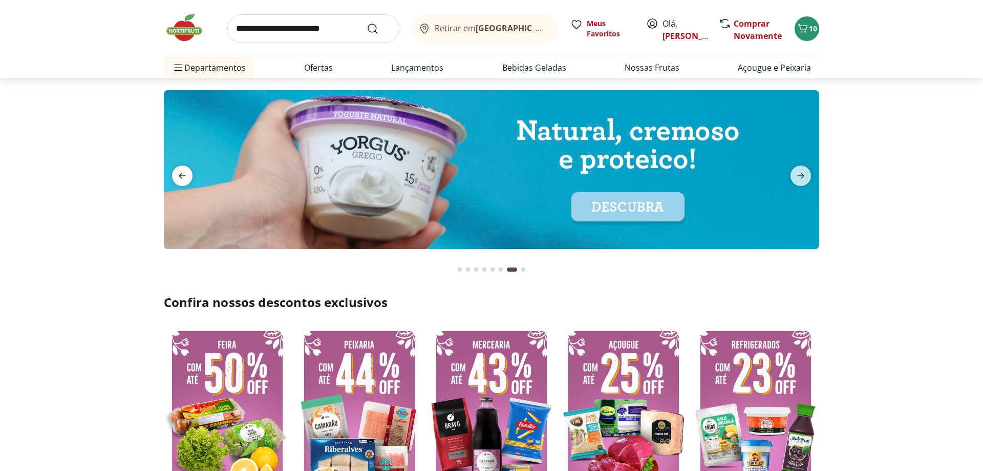
click at [179, 171] on icon "previous" at bounding box center [182, 176] width 12 height 12
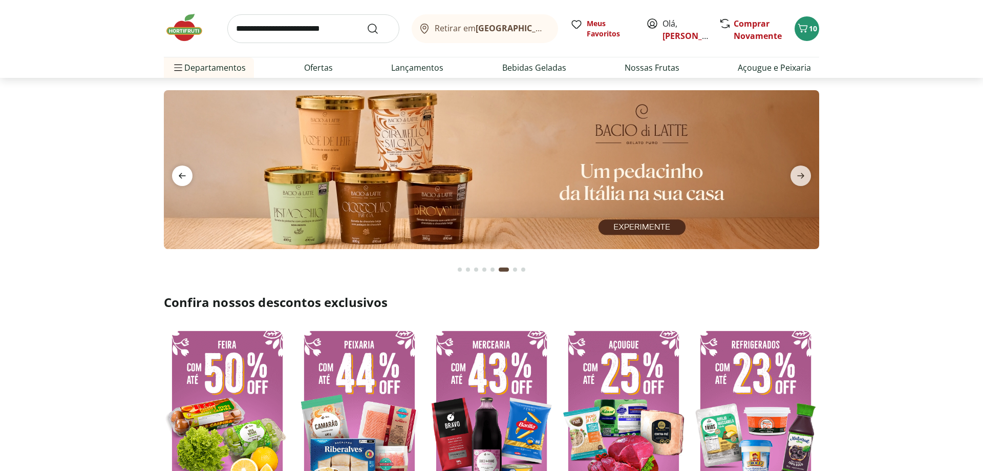
click at [179, 171] on icon "previous" at bounding box center [182, 176] width 12 height 12
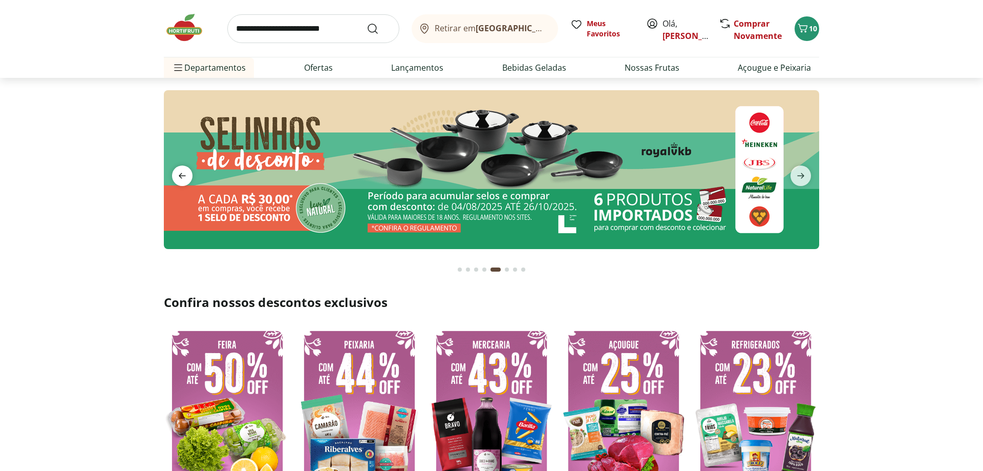
click at [179, 171] on icon "previous" at bounding box center [182, 176] width 12 height 12
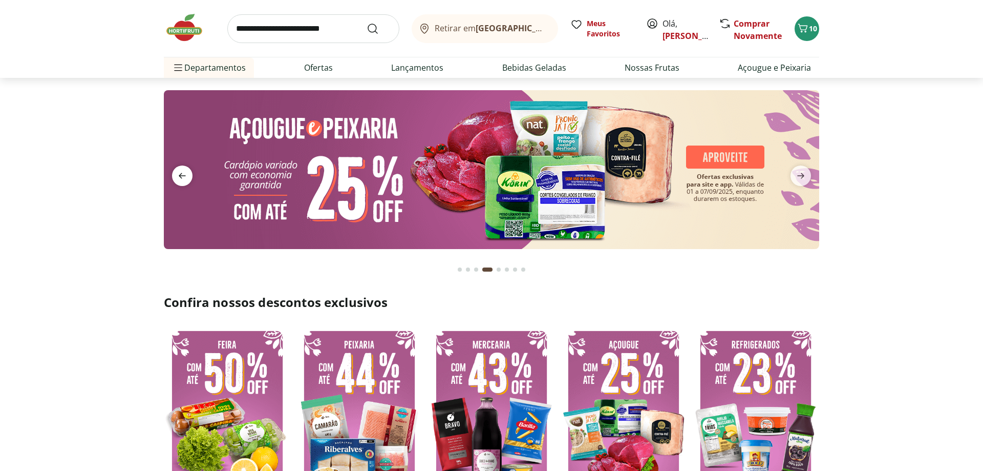
click at [179, 171] on icon "previous" at bounding box center [182, 176] width 12 height 12
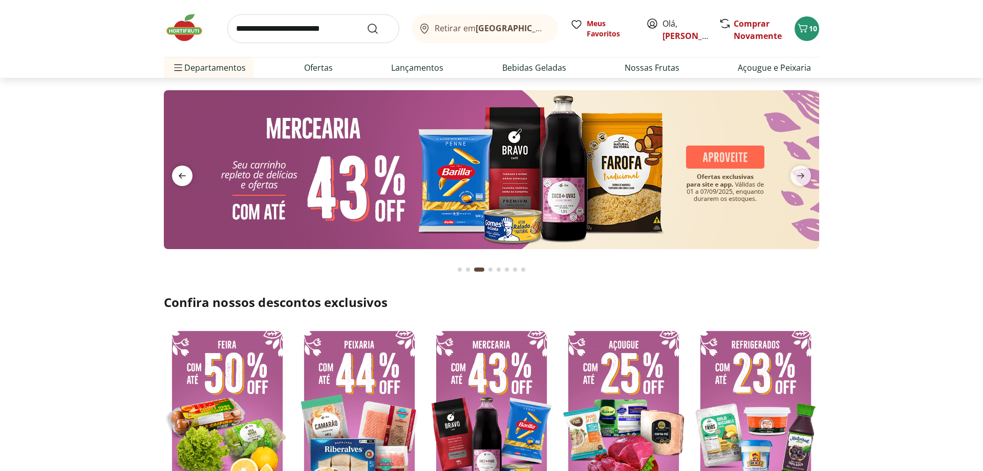
click at [186, 177] on icon "previous" at bounding box center [182, 176] width 12 height 12
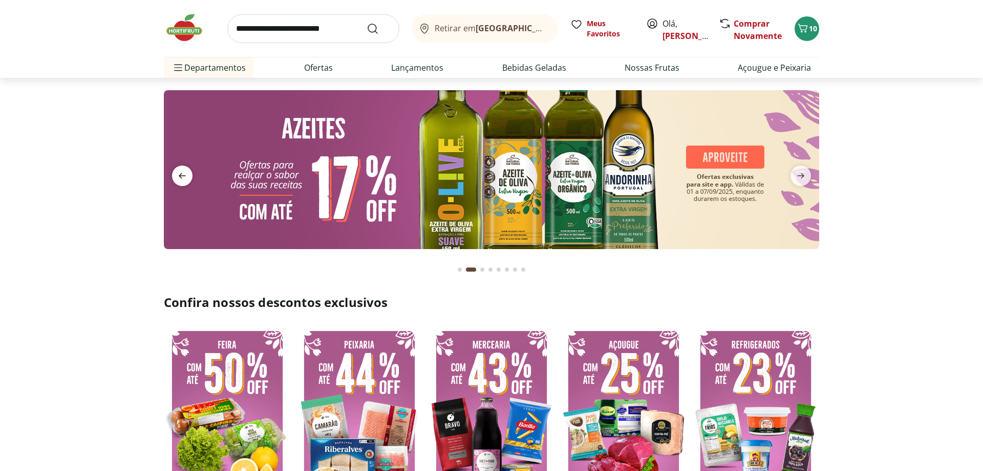
click at [186, 177] on icon "previous" at bounding box center [182, 176] width 12 height 12
click at [176, 174] on icon "previous" at bounding box center [182, 176] width 12 height 12
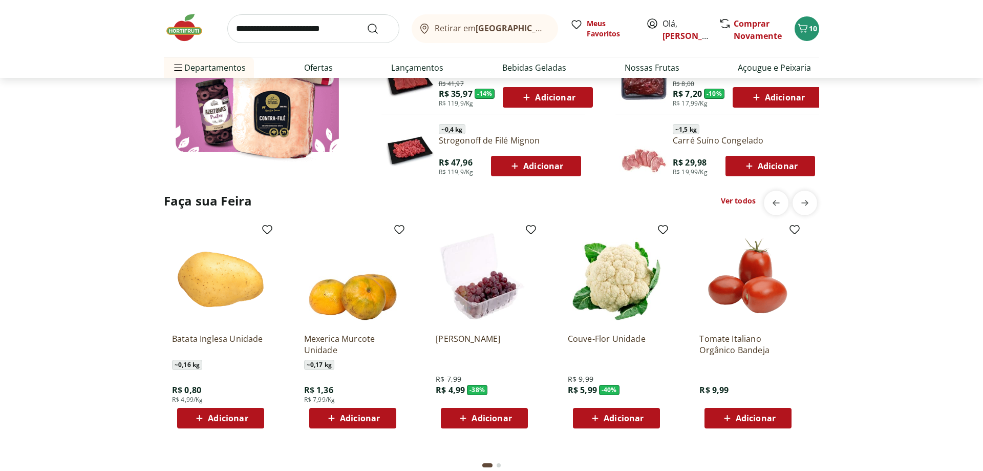
scroll to position [627, 0]
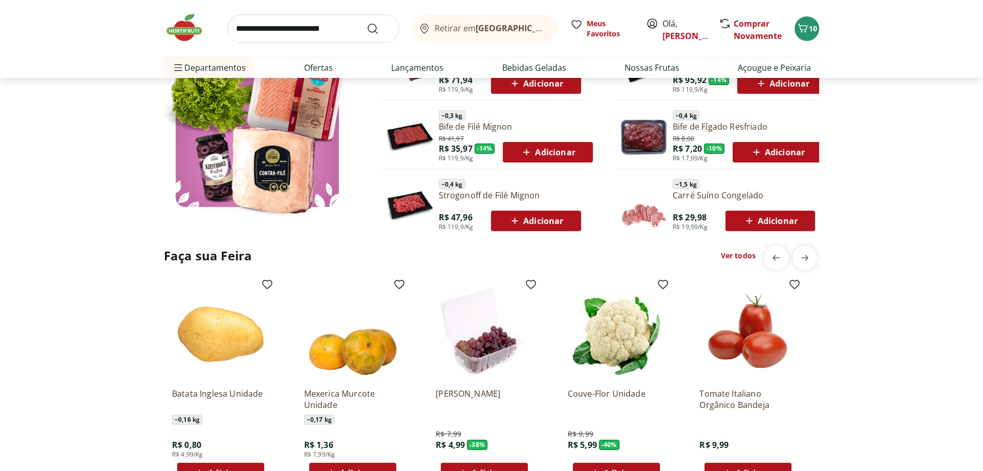
click at [315, 27] on input "search" at bounding box center [313, 28] width 172 height 29
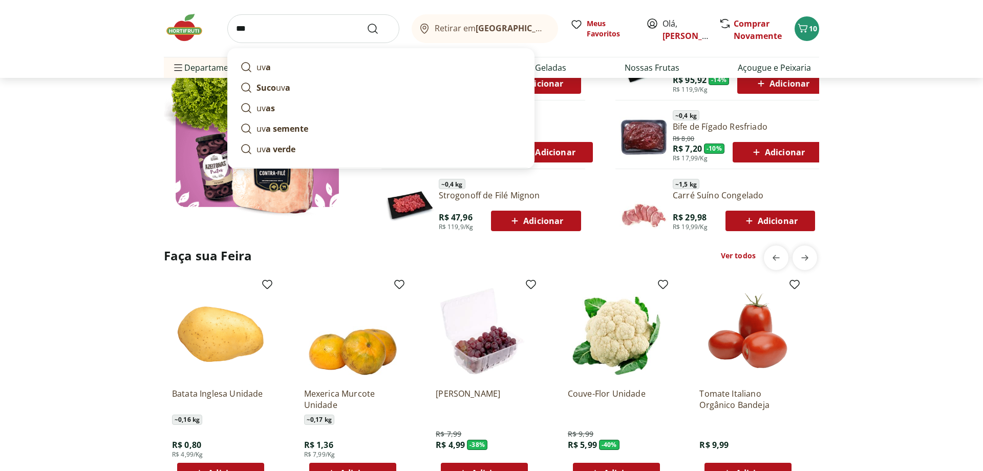
type input "***"
click at [367, 23] on button "Submit Search" at bounding box center [379, 29] width 25 height 12
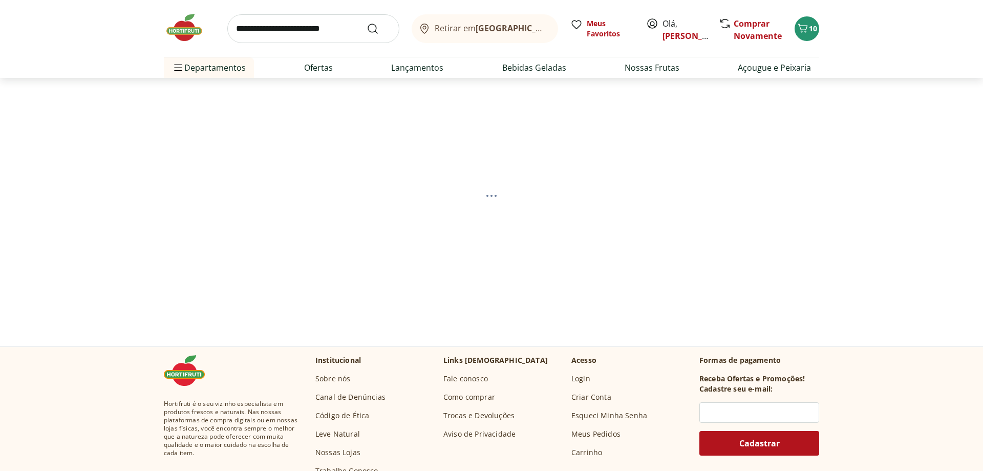
select select "**********"
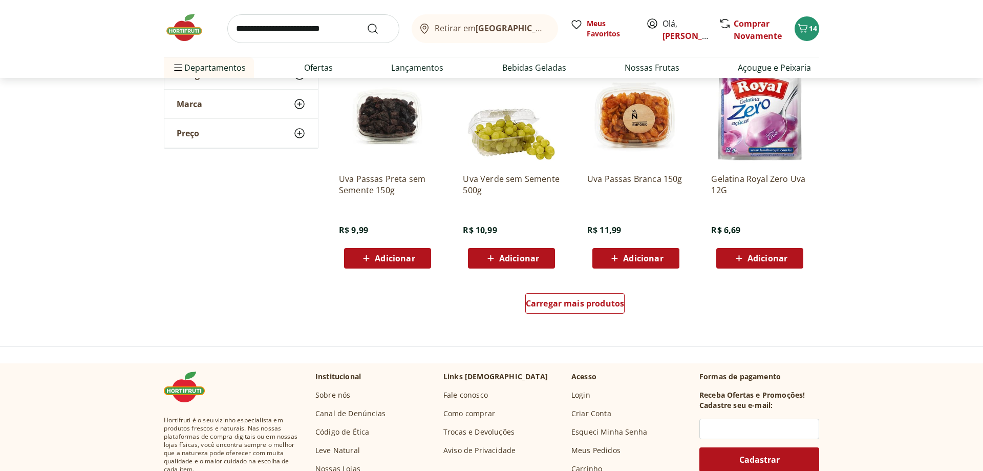
scroll to position [575, 0]
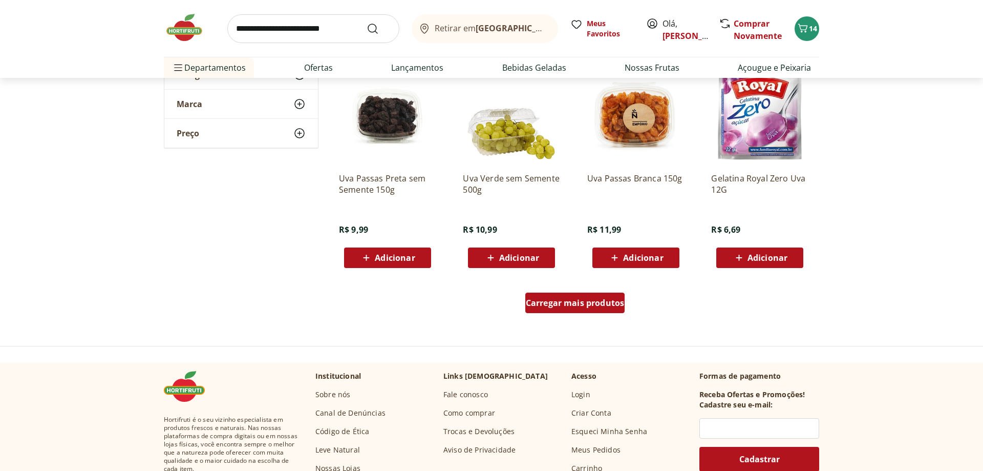
click at [590, 299] on span "Carregar mais produtos" at bounding box center [575, 303] width 99 height 8
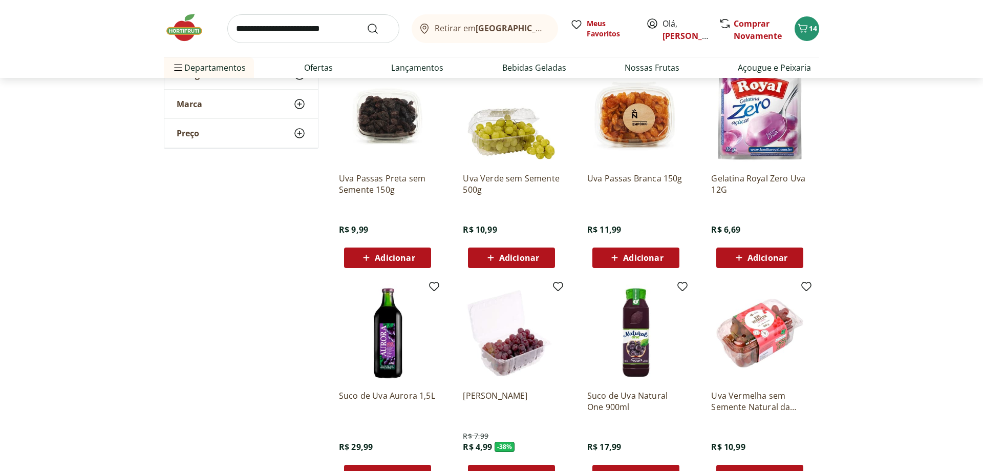
scroll to position [679, 0]
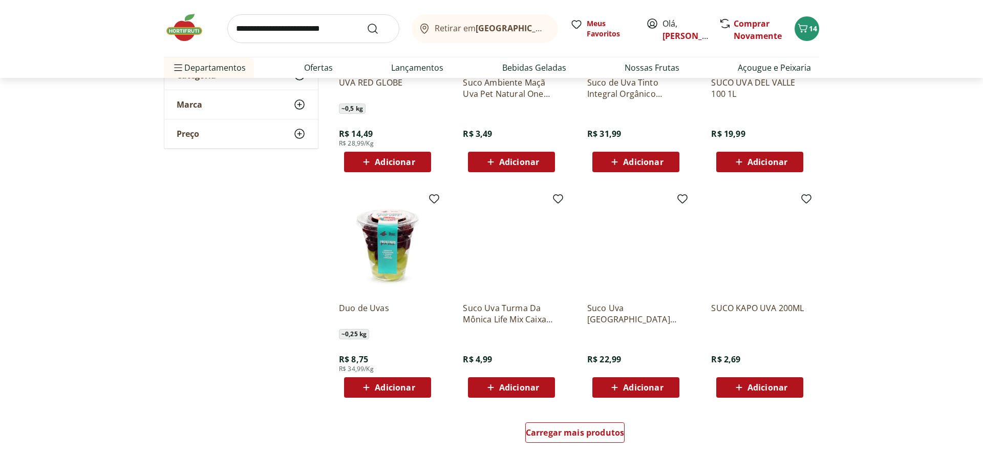
scroll to position [1149, 0]
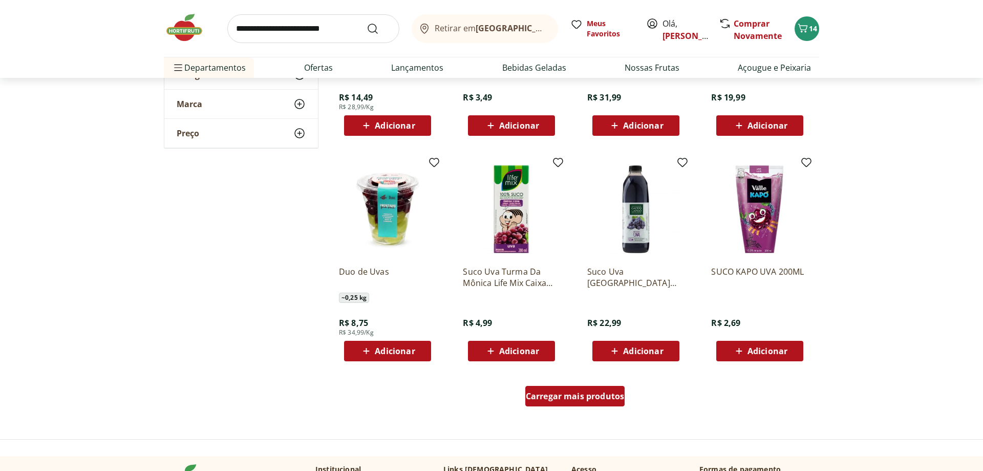
click at [611, 398] on span "Carregar mais produtos" at bounding box center [575, 396] width 99 height 8
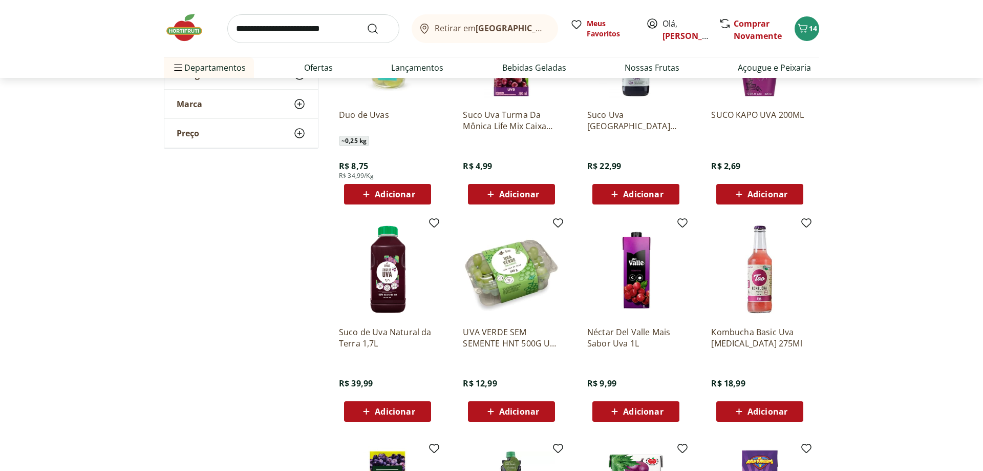
scroll to position [1463, 0]
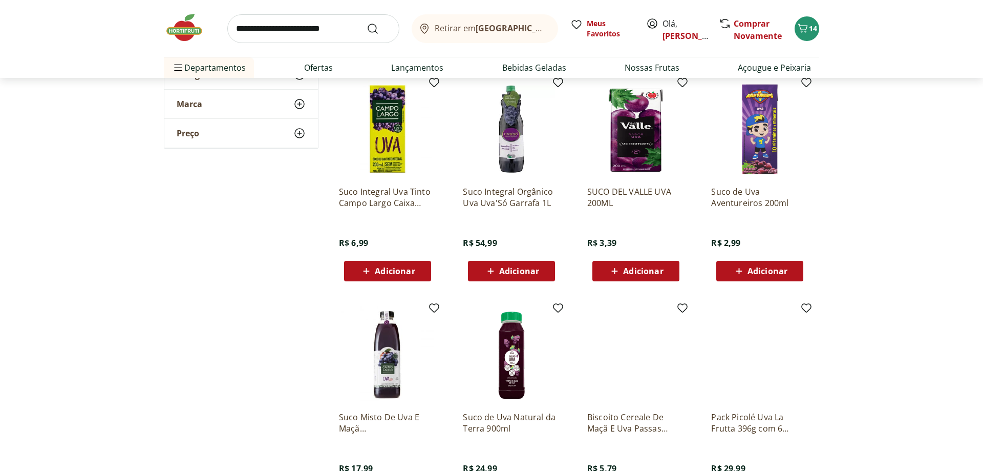
scroll to position [1776, 0]
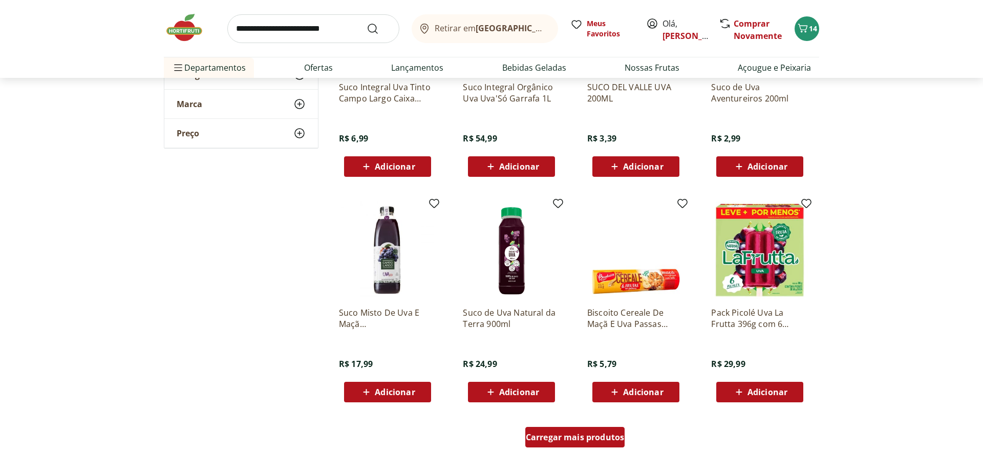
click at [540, 441] on span "Carregar mais produtos" at bounding box center [575, 437] width 99 height 8
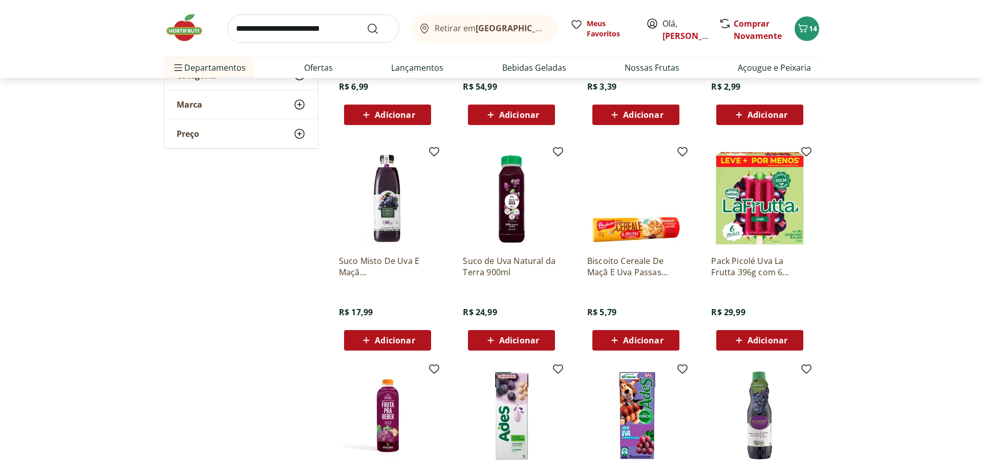
scroll to position [1933, 0]
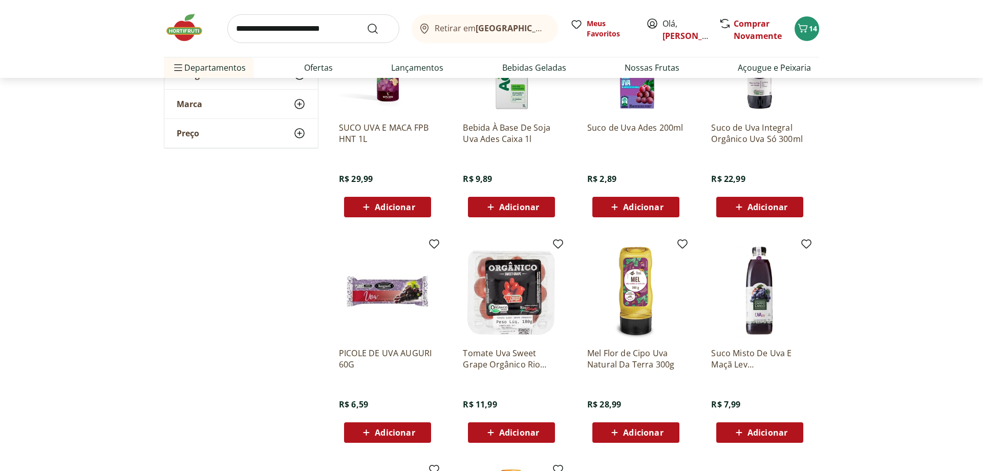
scroll to position [2246, 0]
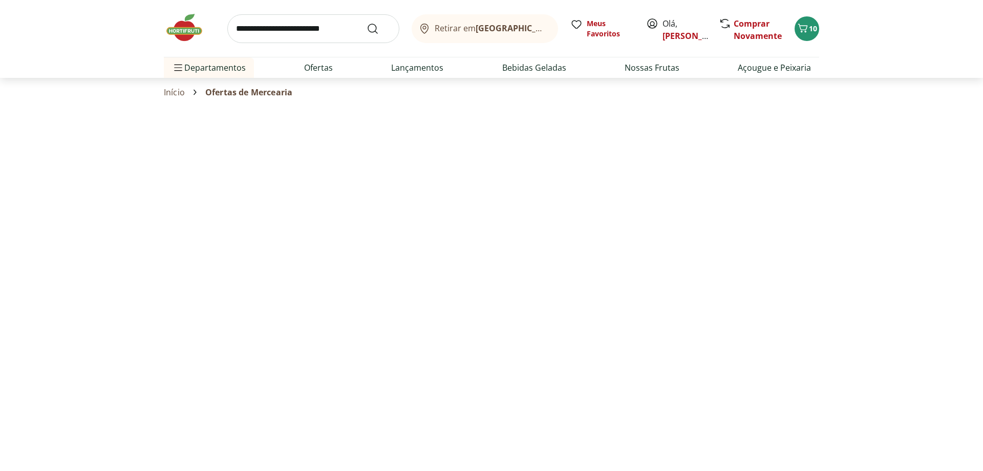
select select "**********"
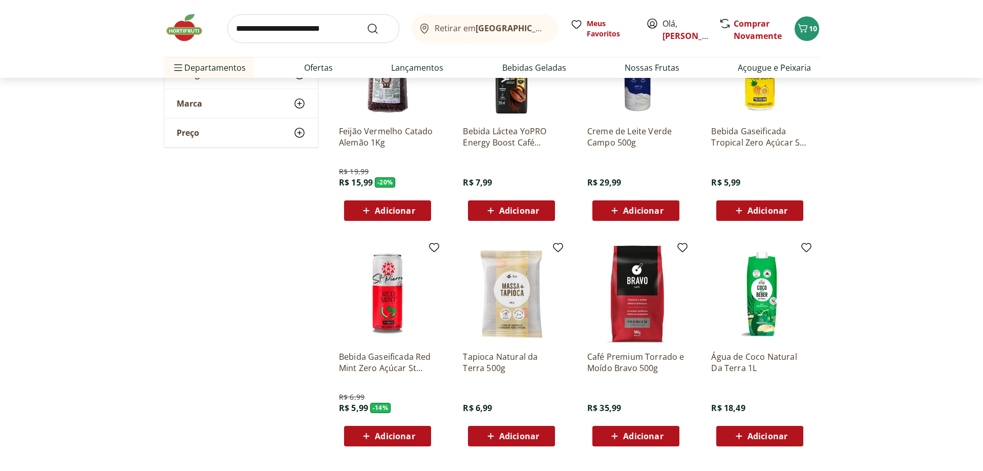
scroll to position [418, 0]
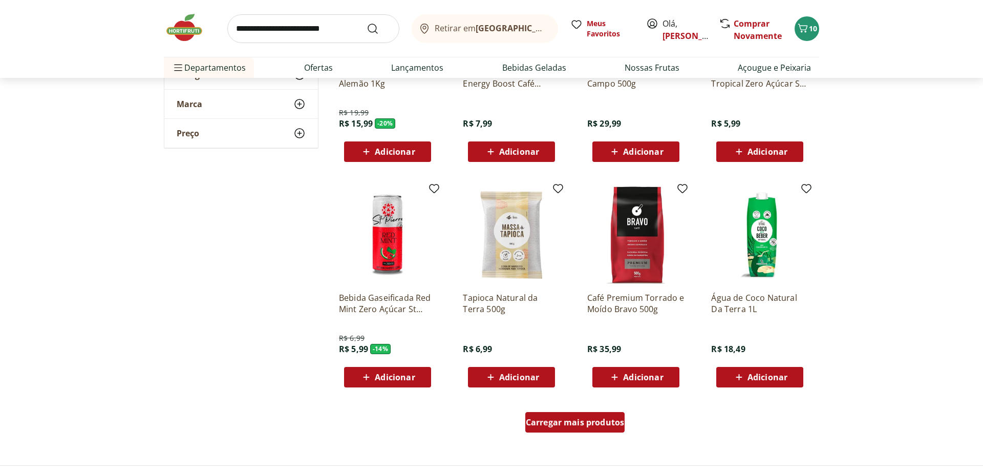
click at [564, 414] on div "Carregar mais produtos" at bounding box center [575, 422] width 100 height 20
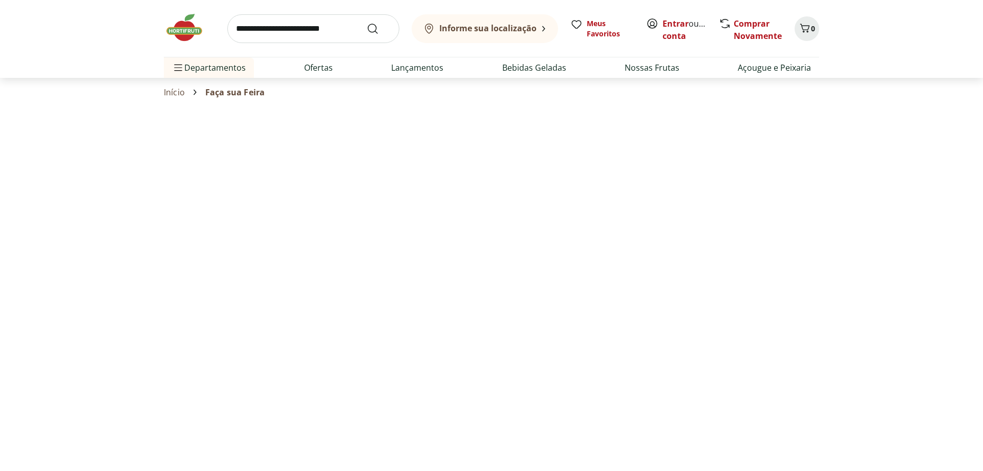
select select "**********"
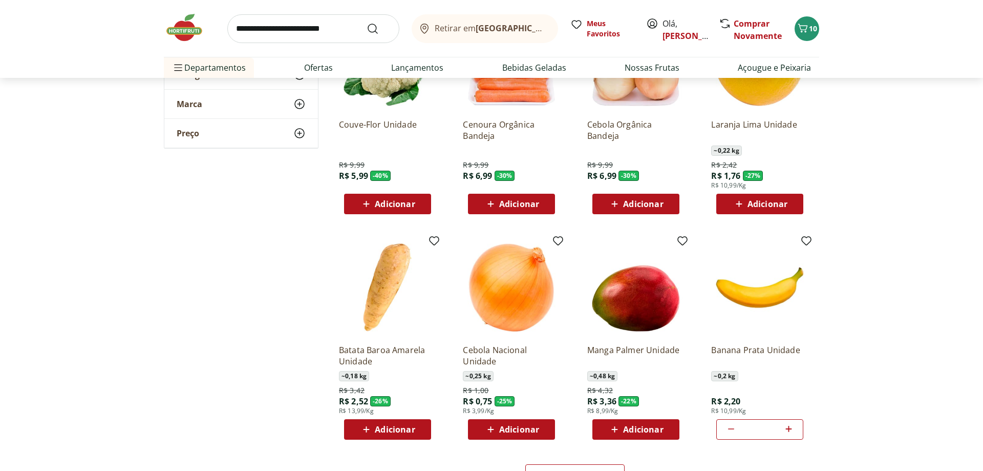
scroll to position [418, 0]
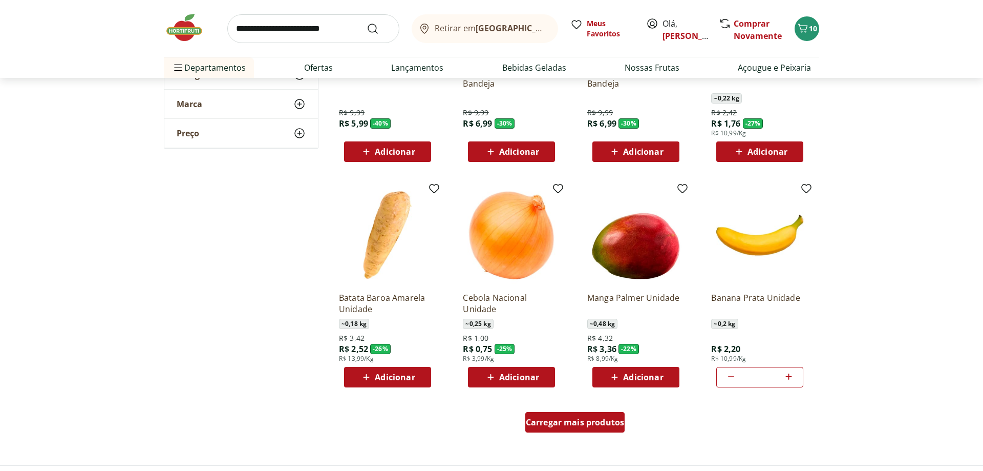
click at [556, 418] on span "Carregar mais produtos" at bounding box center [575, 422] width 99 height 8
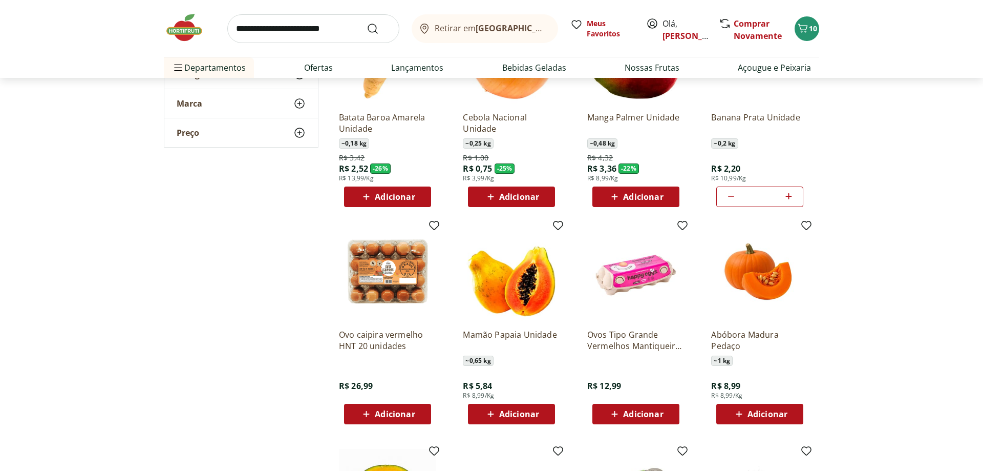
scroll to position [627, 0]
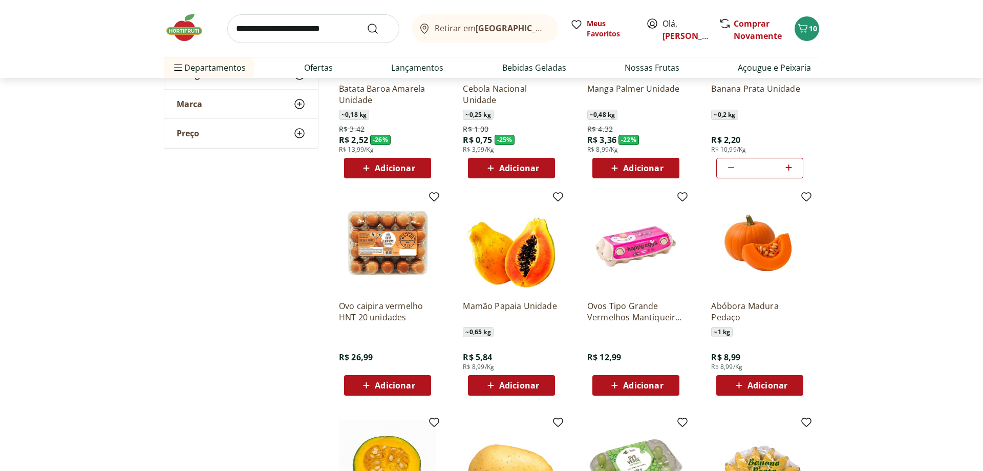
click at [625, 385] on span "Adicionar" at bounding box center [643, 385] width 40 height 8
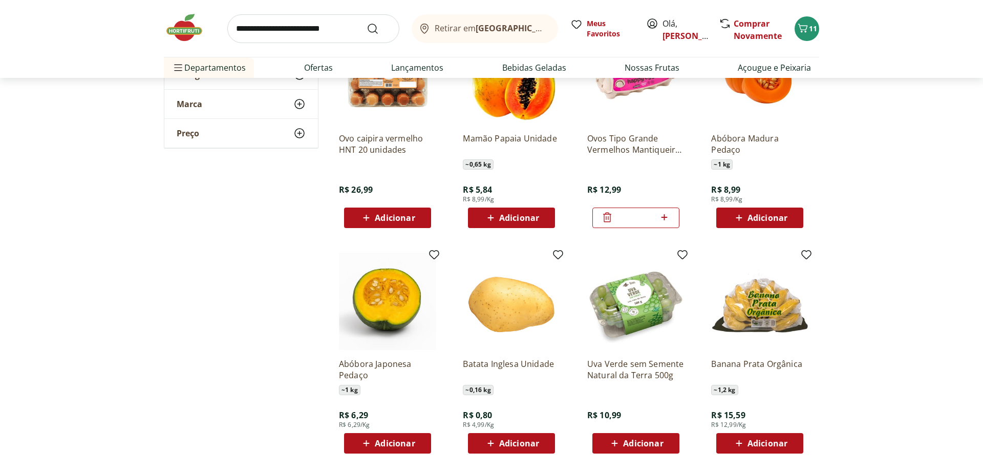
scroll to position [836, 0]
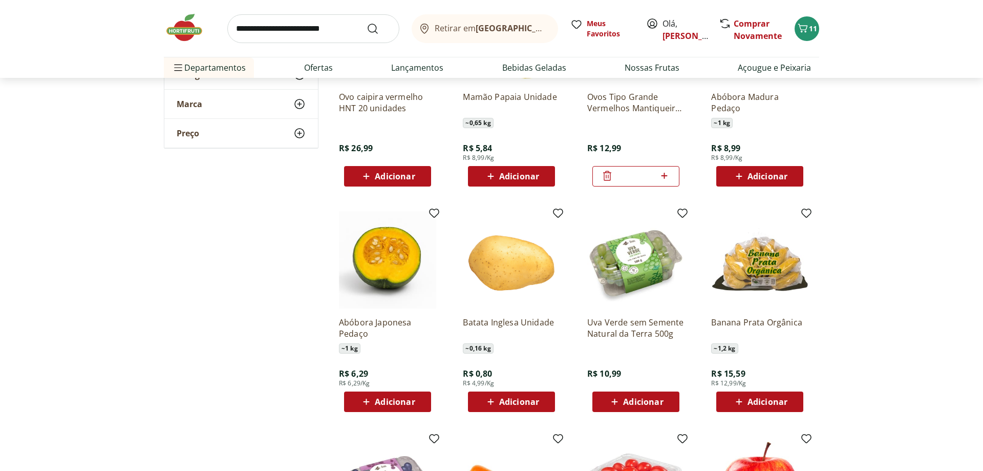
click at [637, 396] on span "Adicionar" at bounding box center [635, 401] width 55 height 12
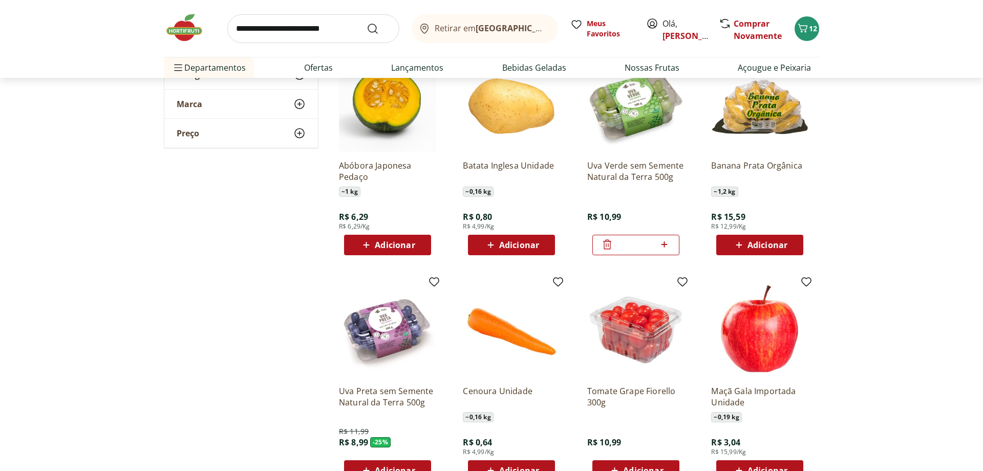
scroll to position [1097, 0]
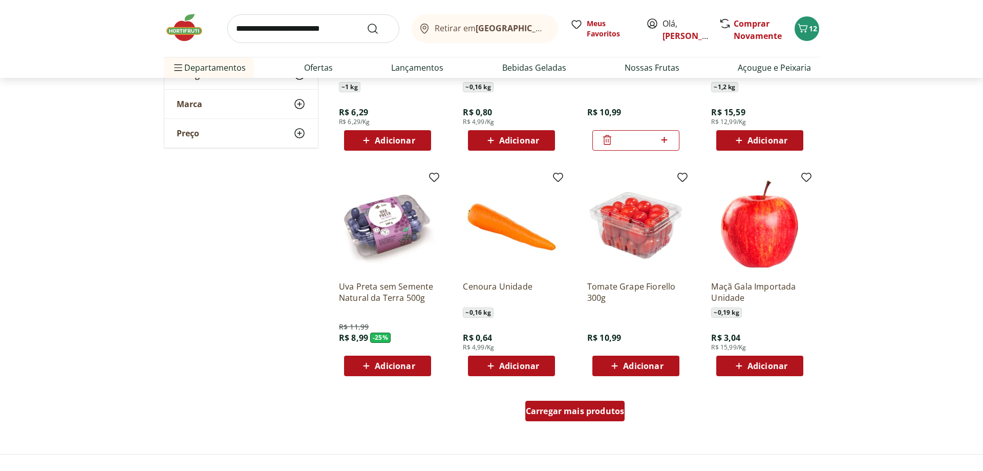
click at [560, 415] on span "Carregar mais produtos" at bounding box center [575, 411] width 99 height 8
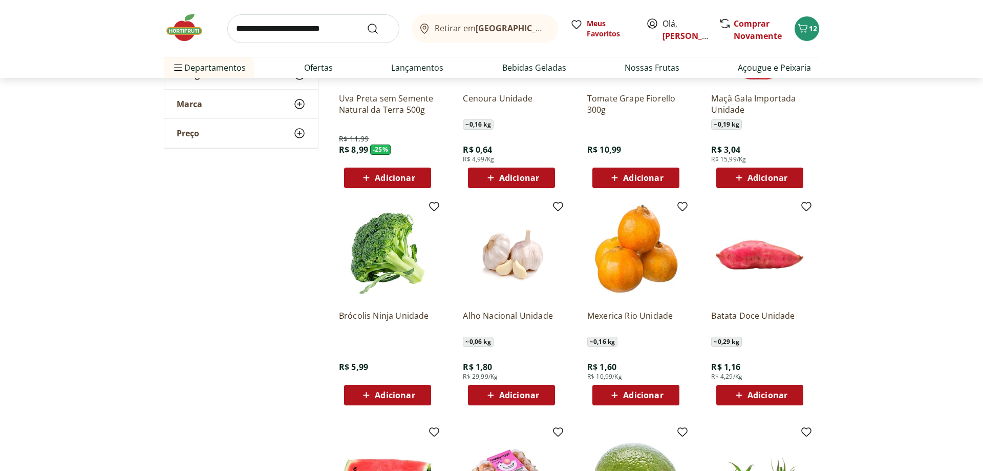
scroll to position [1306, 0]
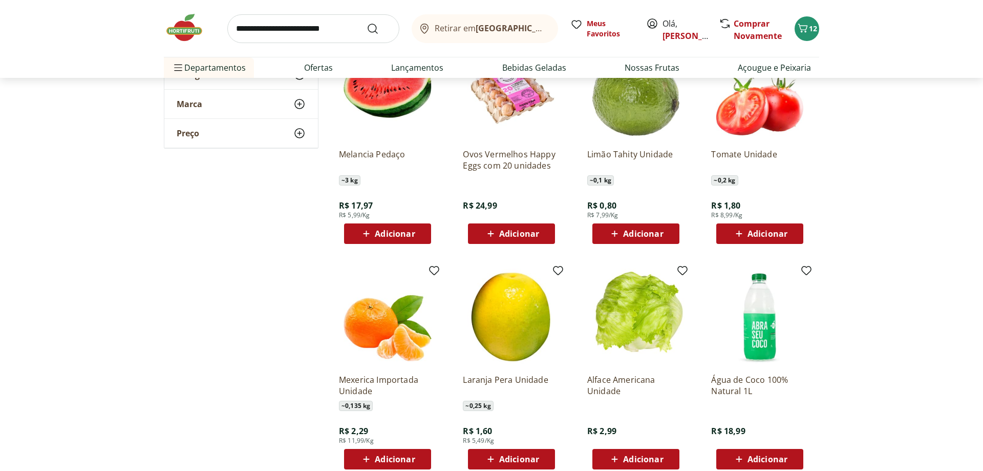
scroll to position [1776, 0]
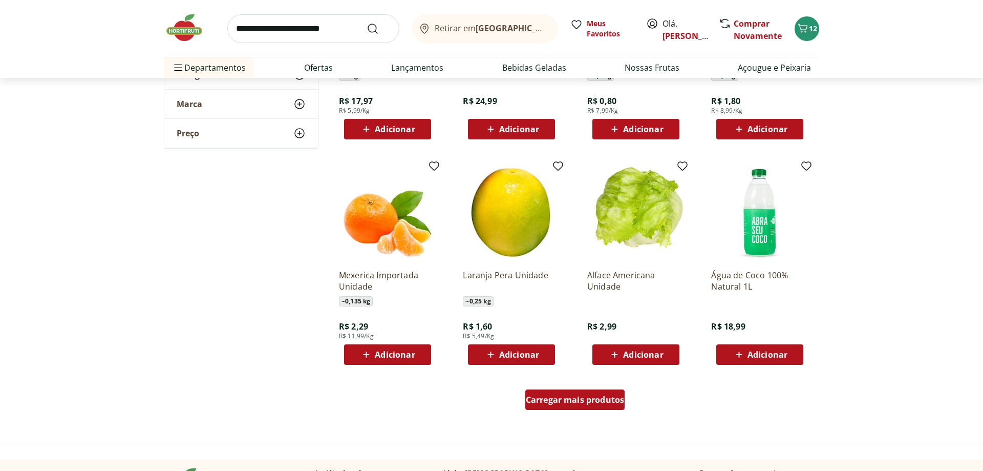
click at [605, 401] on span "Carregar mais produtos" at bounding box center [575, 399] width 99 height 8
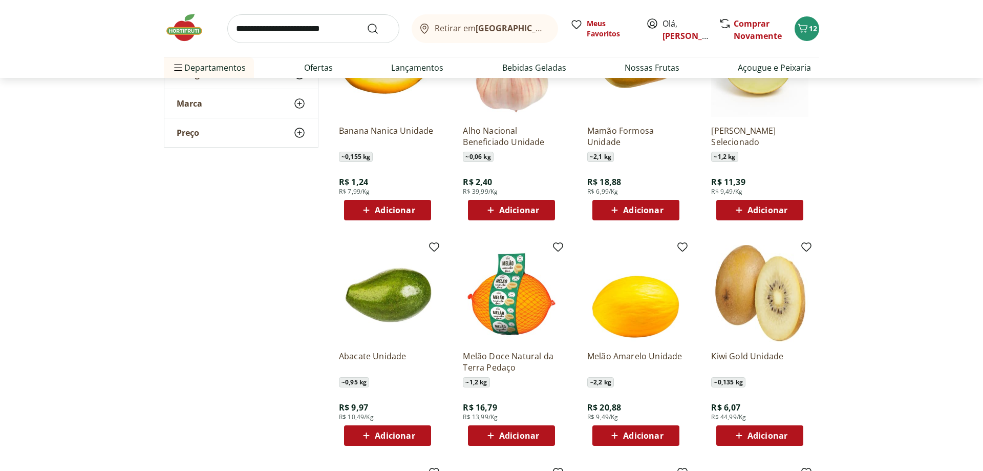
scroll to position [2142, 0]
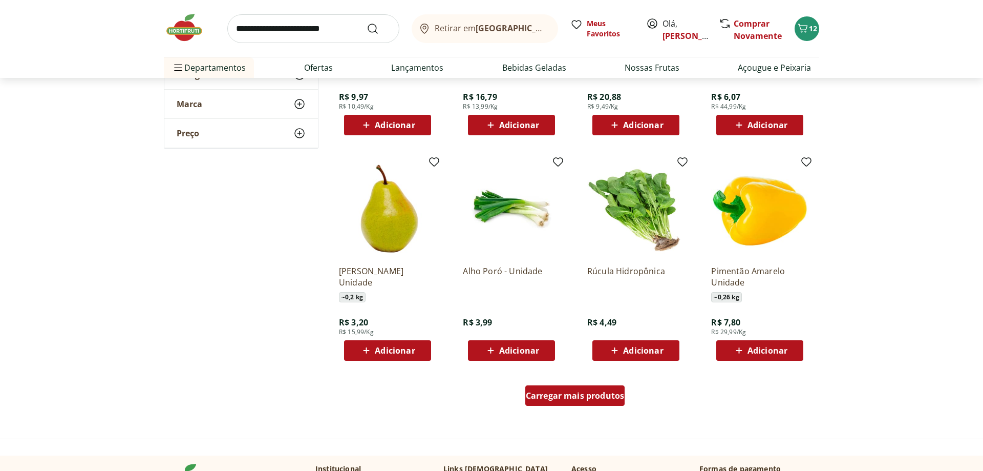
scroll to position [2507, 0]
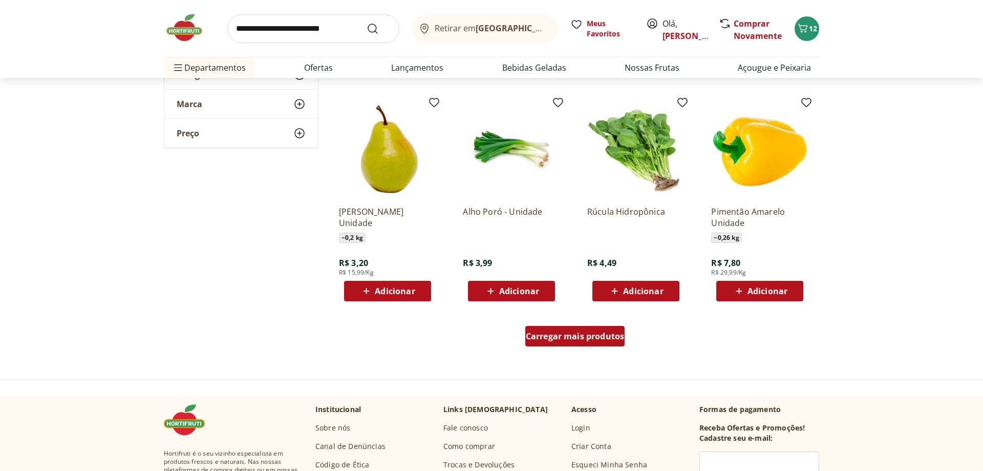
click at [564, 340] on span "Carregar mais produtos" at bounding box center [575, 336] width 99 height 8
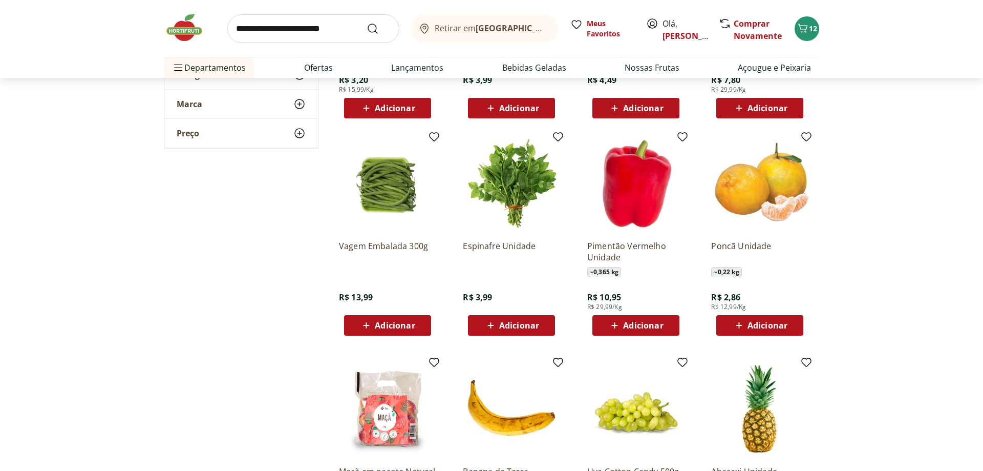
scroll to position [2769, 0]
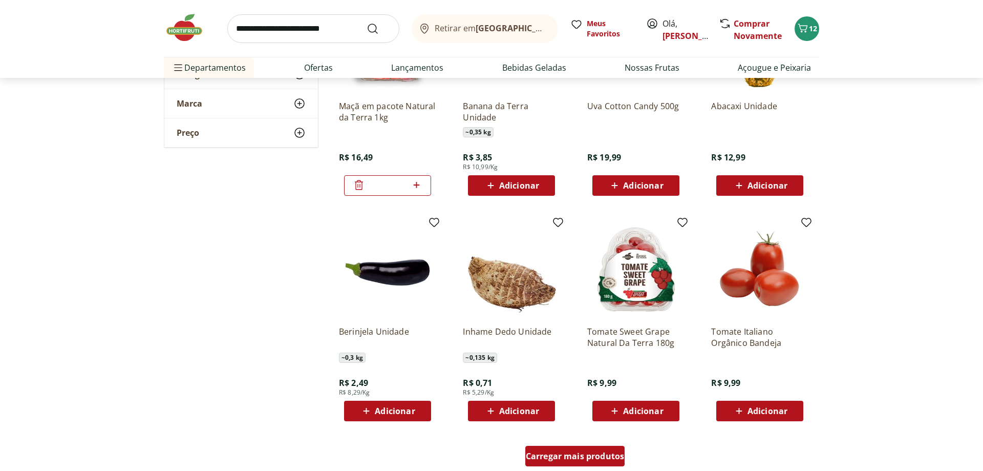
scroll to position [3082, 0]
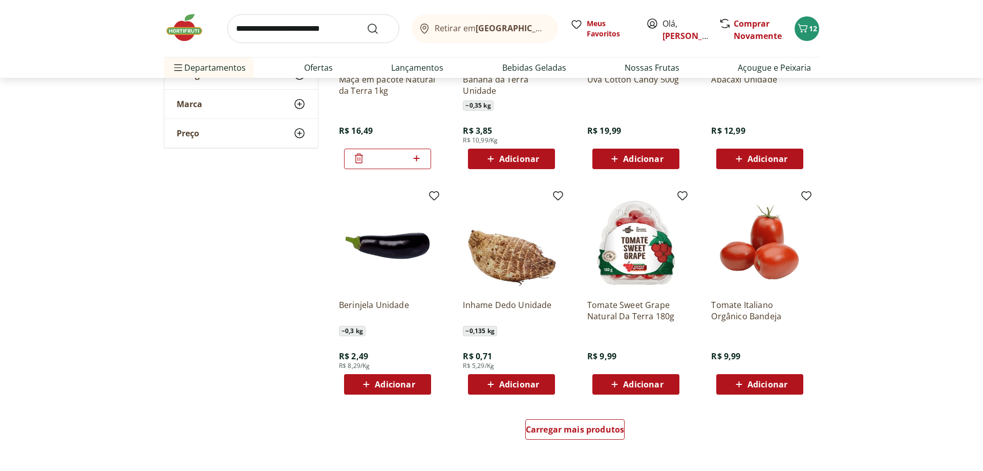
click at [643, 386] on span "Adicionar" at bounding box center [643, 384] width 40 height 8
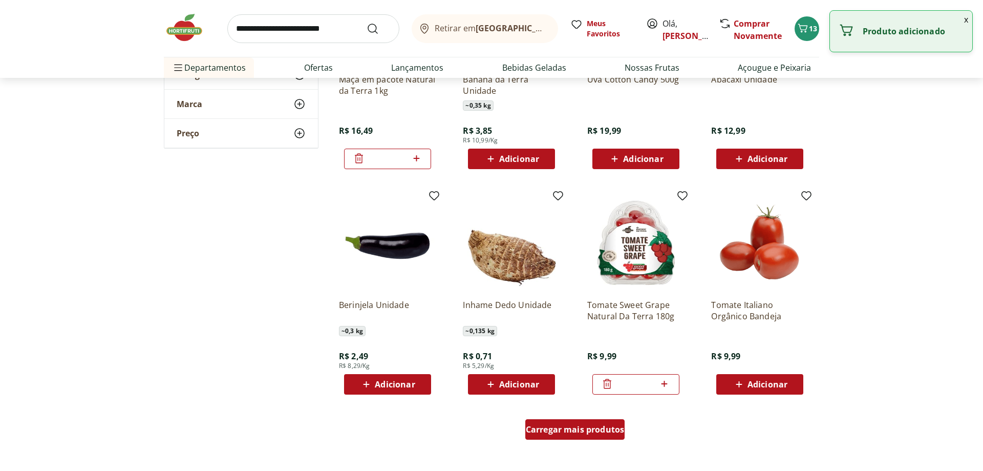
click at [572, 431] on span "Carregar mais produtos" at bounding box center [575, 429] width 99 height 8
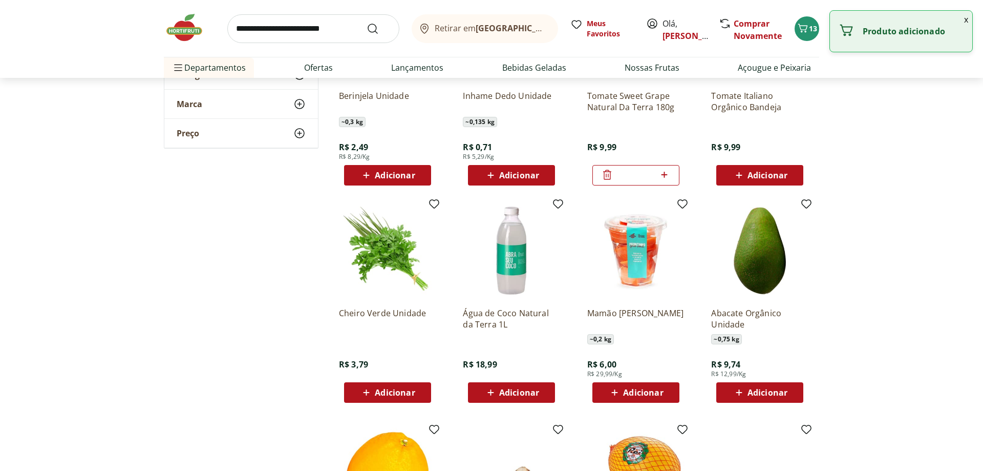
scroll to position [3500, 0]
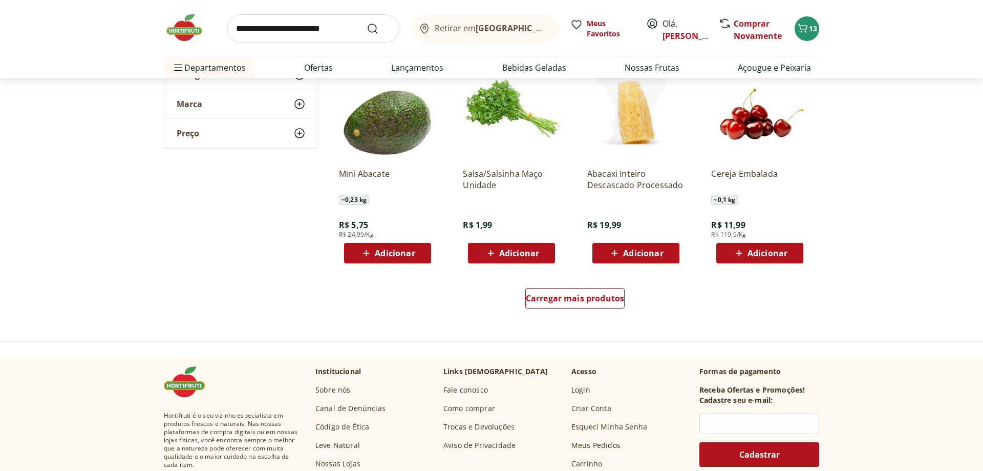
scroll to position [3918, 0]
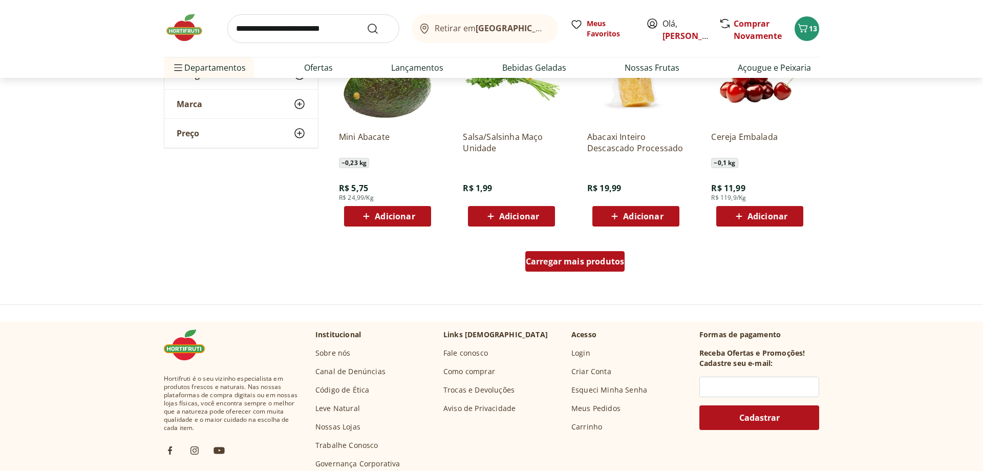
click at [560, 257] on span "Carregar mais produtos" at bounding box center [575, 261] width 99 height 8
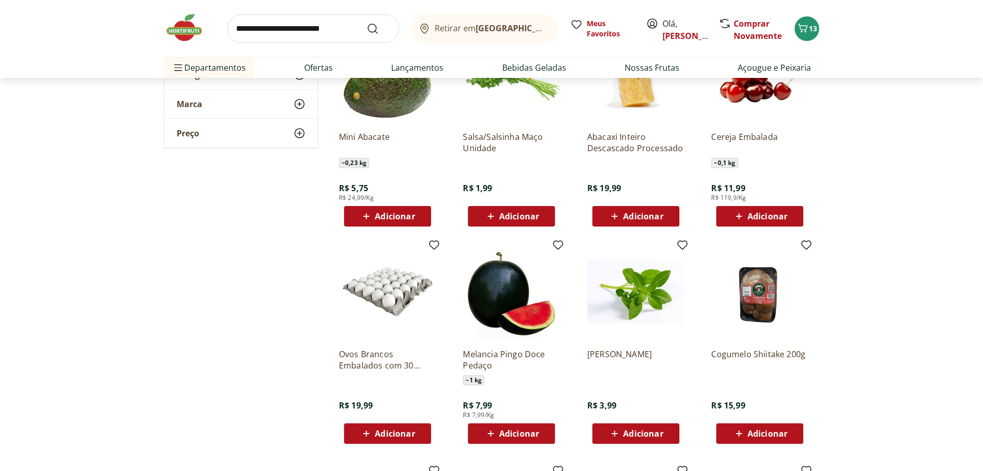
click at [396, 432] on span "Adicionar" at bounding box center [395, 433] width 40 height 8
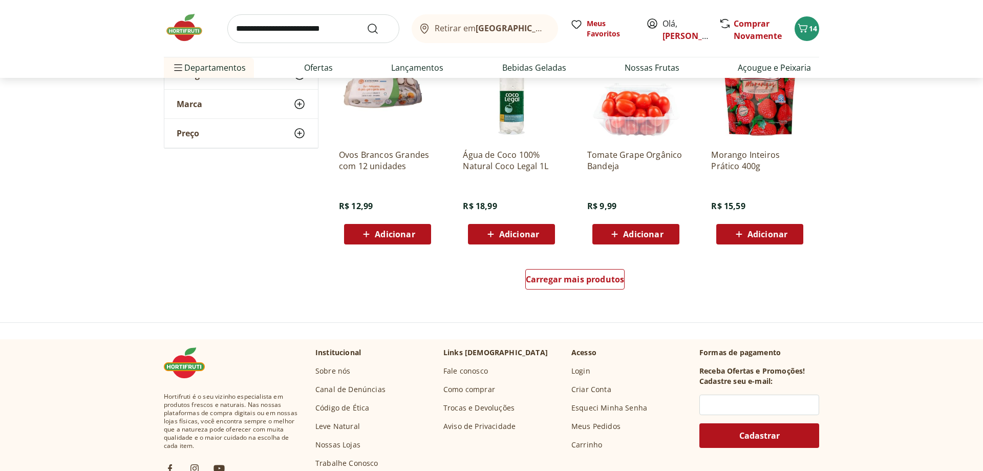
scroll to position [4545, 0]
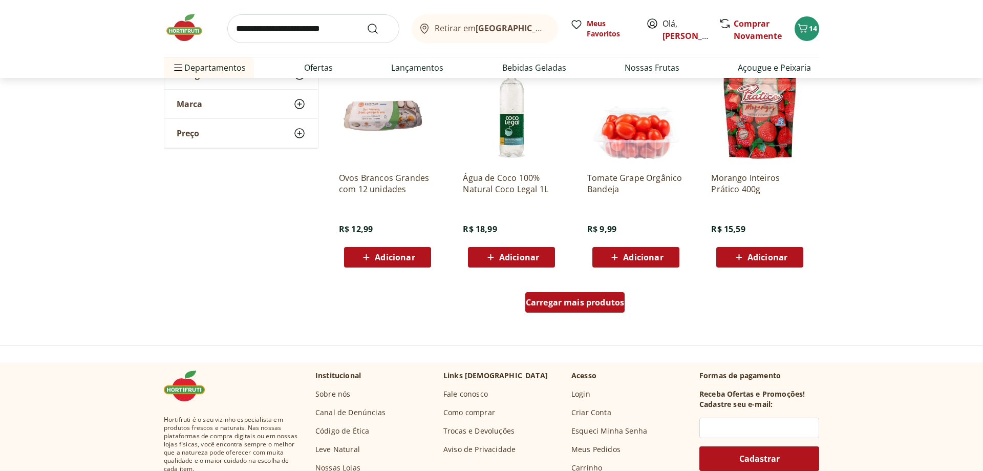
click at [578, 301] on span "Carregar mais produtos" at bounding box center [575, 302] width 99 height 8
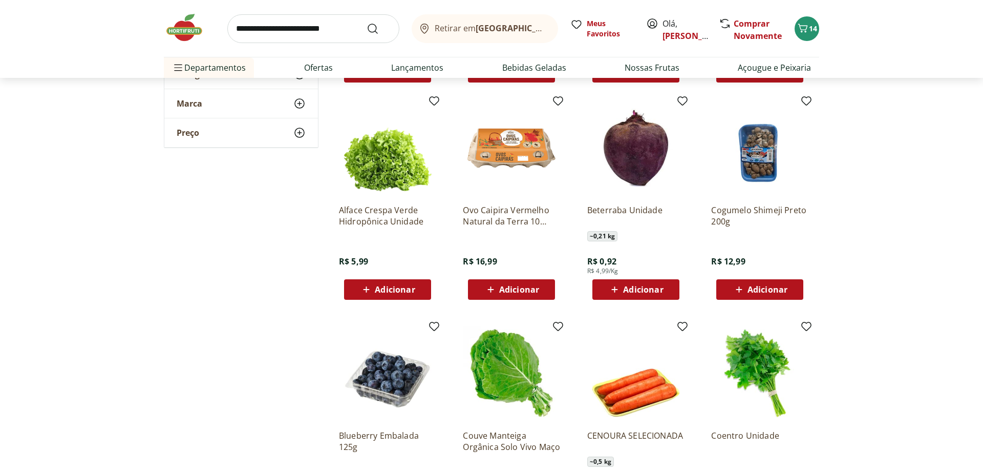
scroll to position [4754, 0]
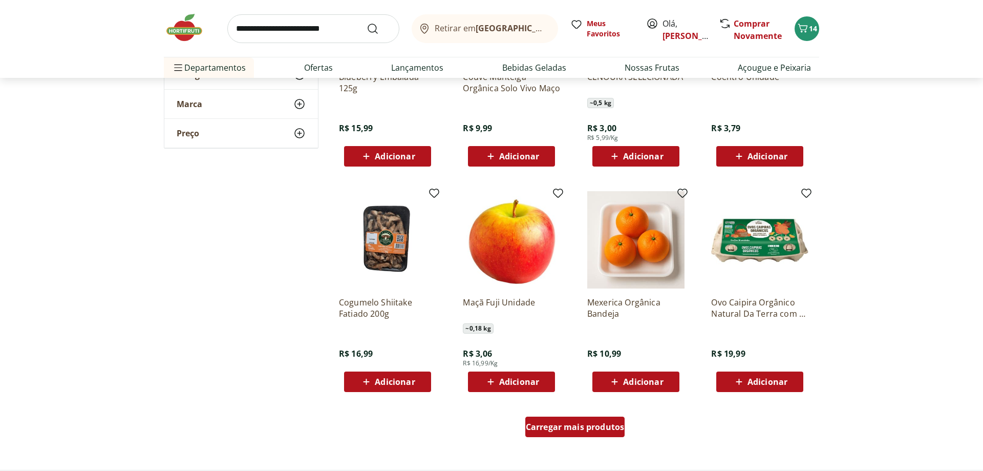
scroll to position [5119, 0]
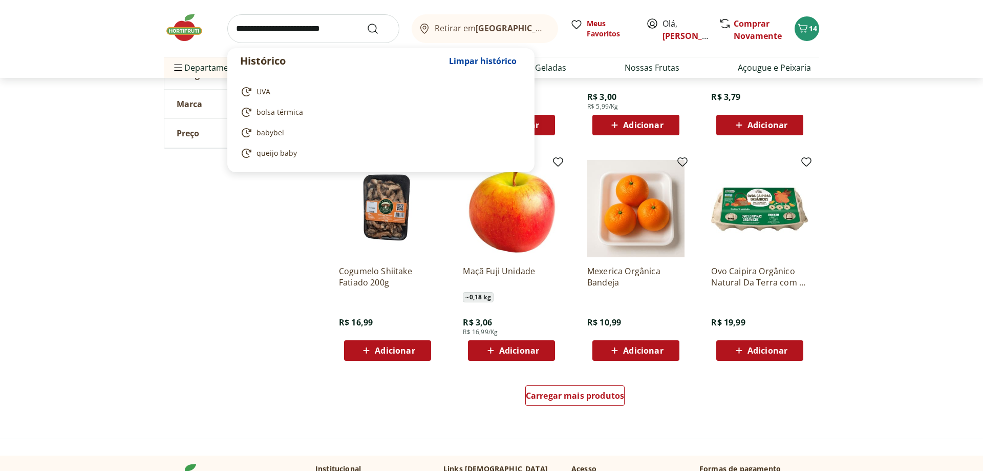
click at [302, 30] on input "search" at bounding box center [313, 28] width 172 height 29
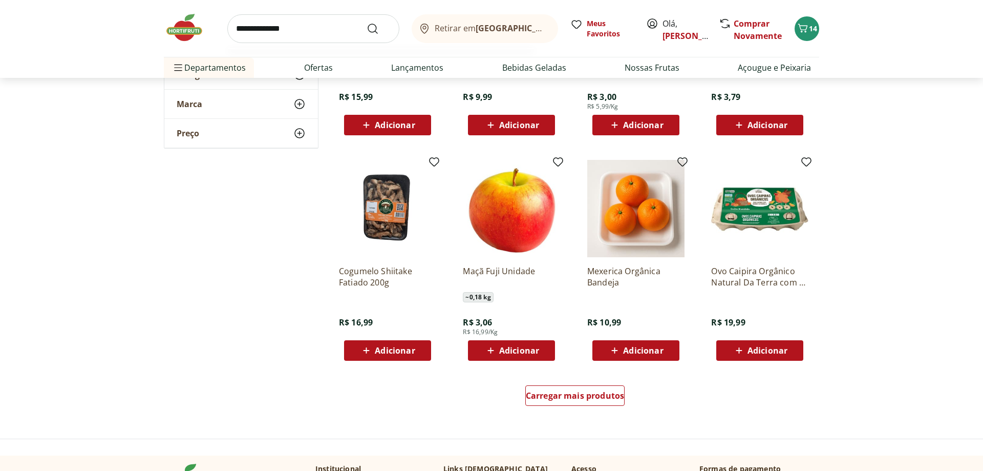
type input "**********"
click at [367, 23] on button "Submit Search" at bounding box center [379, 29] width 25 height 12
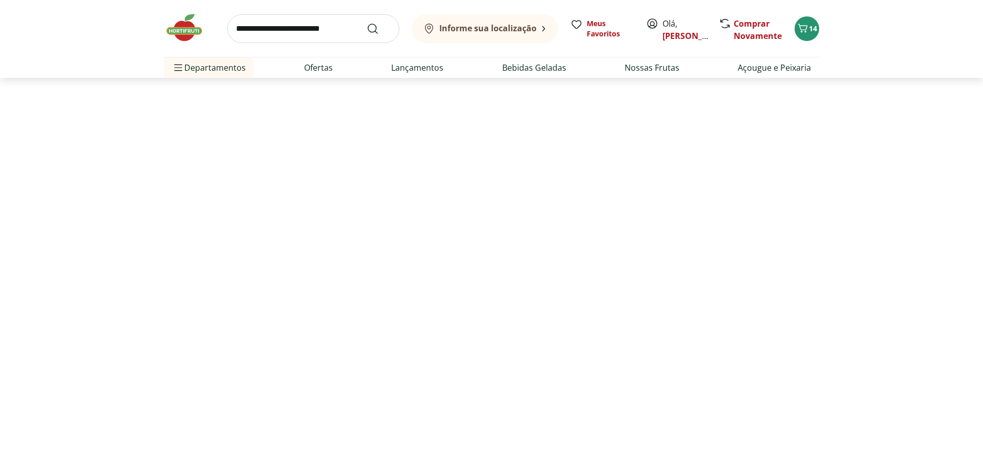
select select "**********"
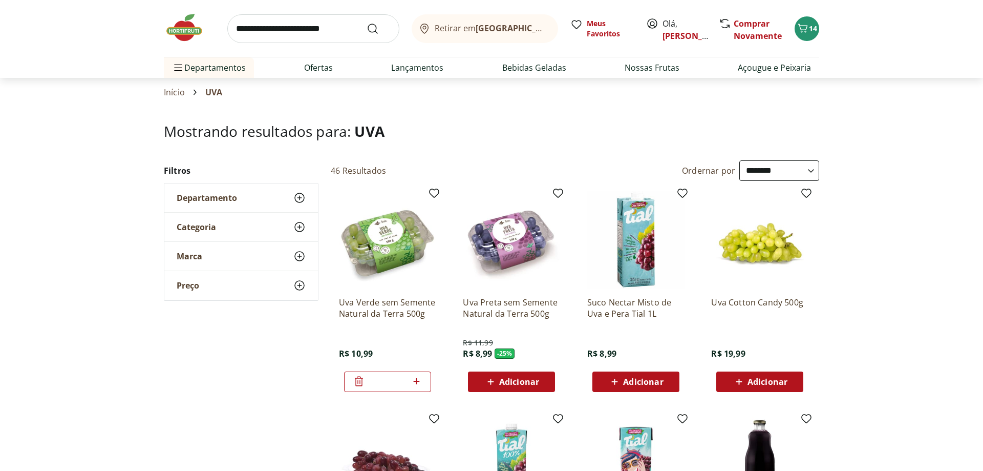
select select "**********"
click at [811, 28] on span "14" at bounding box center [813, 29] width 8 height 10
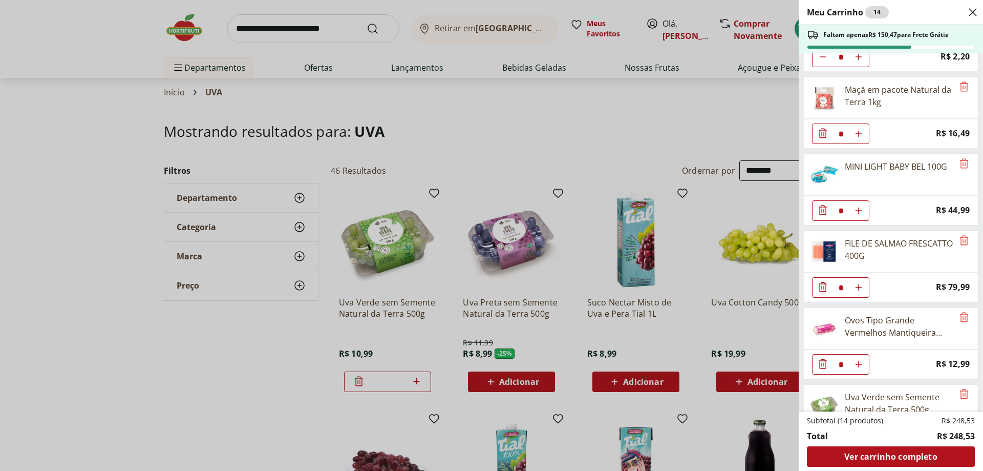
scroll to position [270, 0]
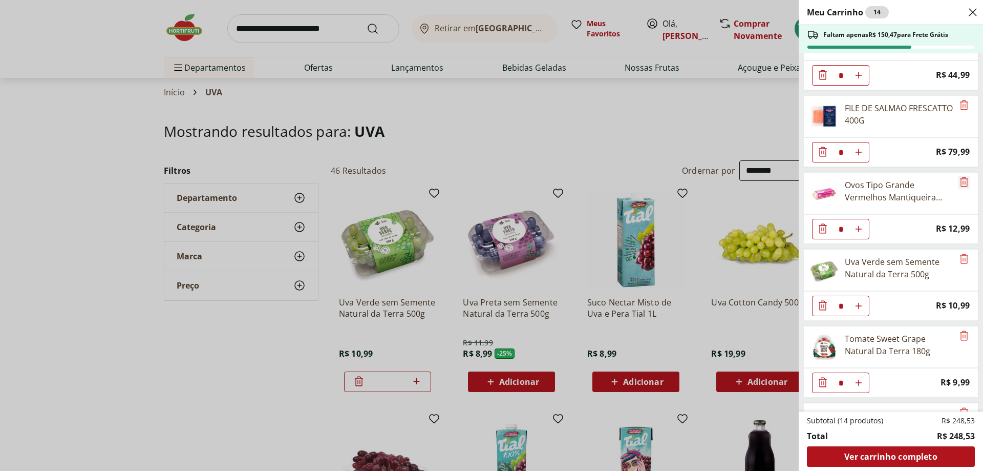
click at [963, 179] on icon "Remove" at bounding box center [964, 182] width 8 height 10
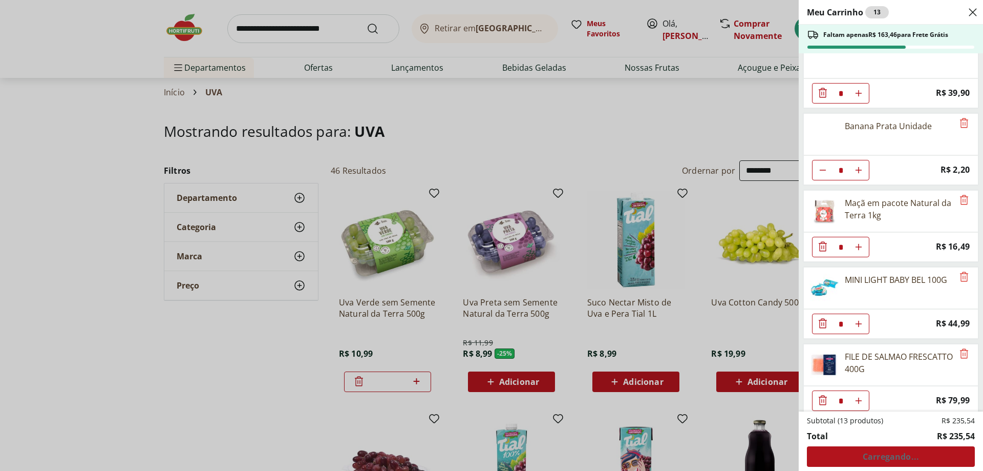
scroll to position [0, 0]
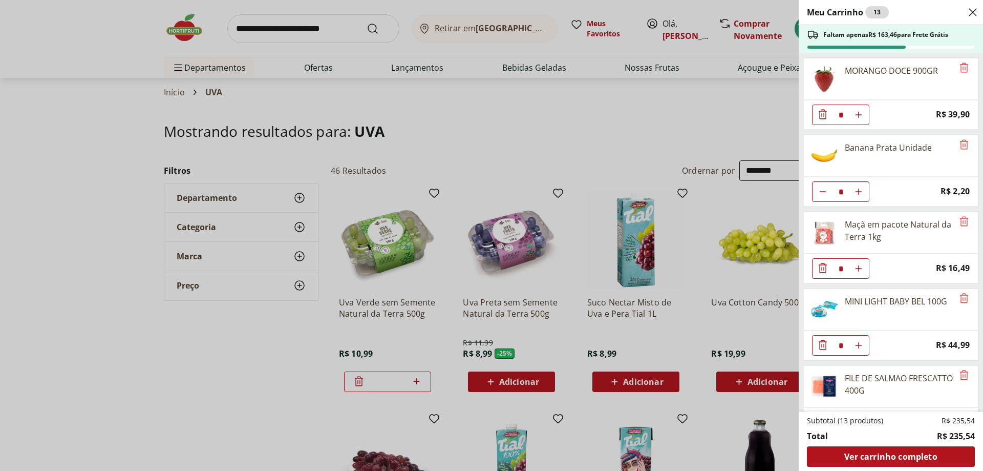
click at [184, 30] on div "Meu Carrinho 13 Faltam apenas R$ 163,46 para Frete Grátis MORANGO DOCE 900GR * …" at bounding box center [491, 235] width 983 height 471
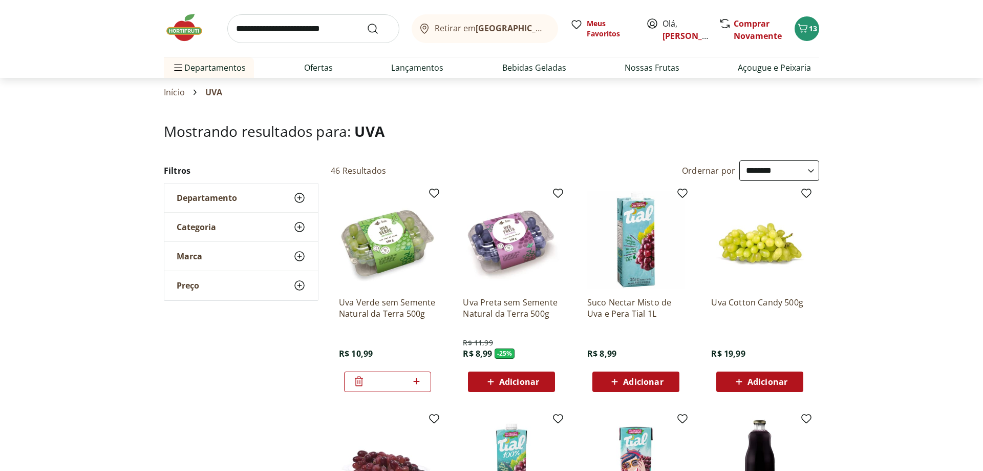
click at [184, 30] on img at bounding box center [189, 27] width 51 height 31
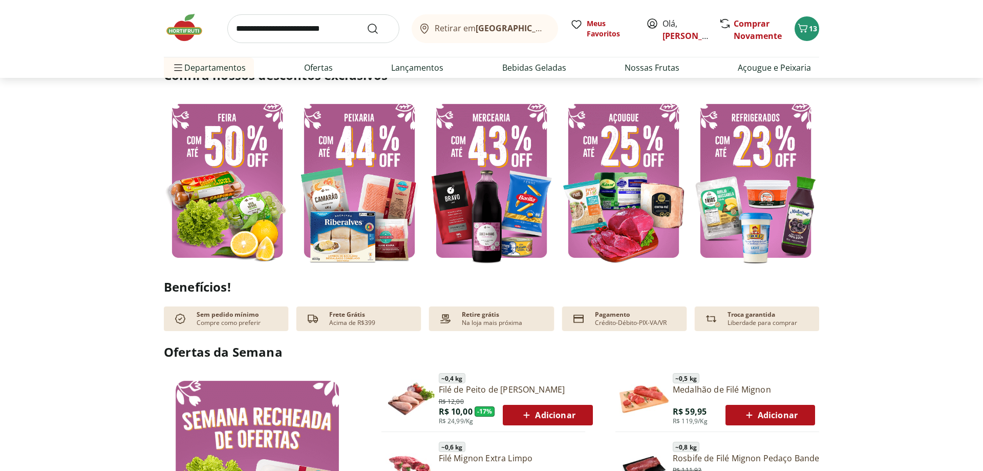
scroll to position [313, 0]
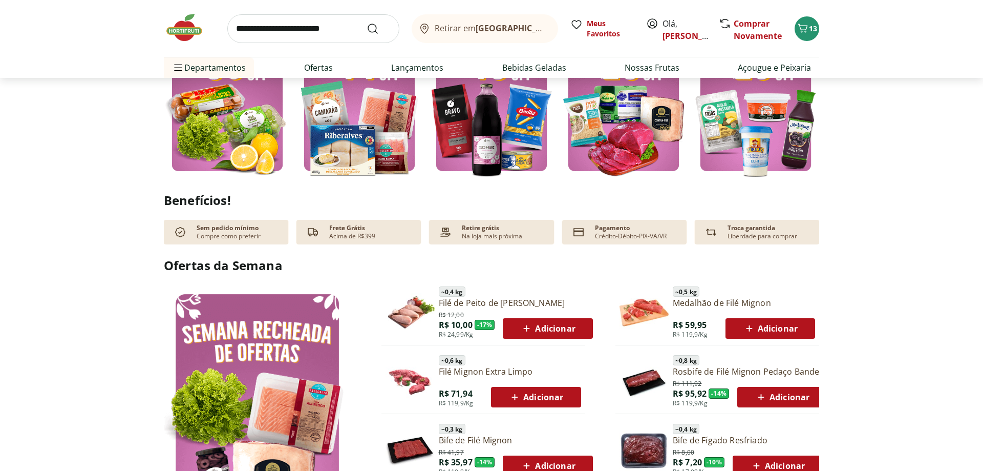
click at [553, 329] on span "Adicionar" at bounding box center [547, 328] width 55 height 12
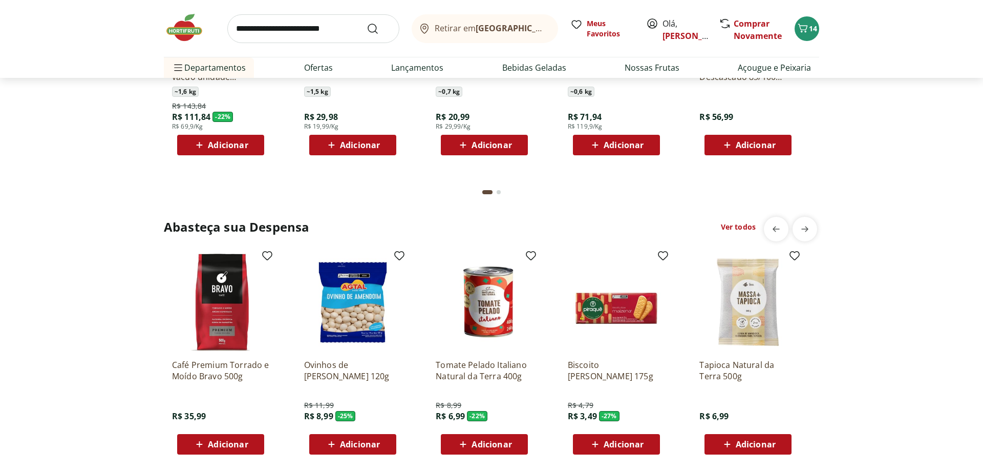
scroll to position [1358, 0]
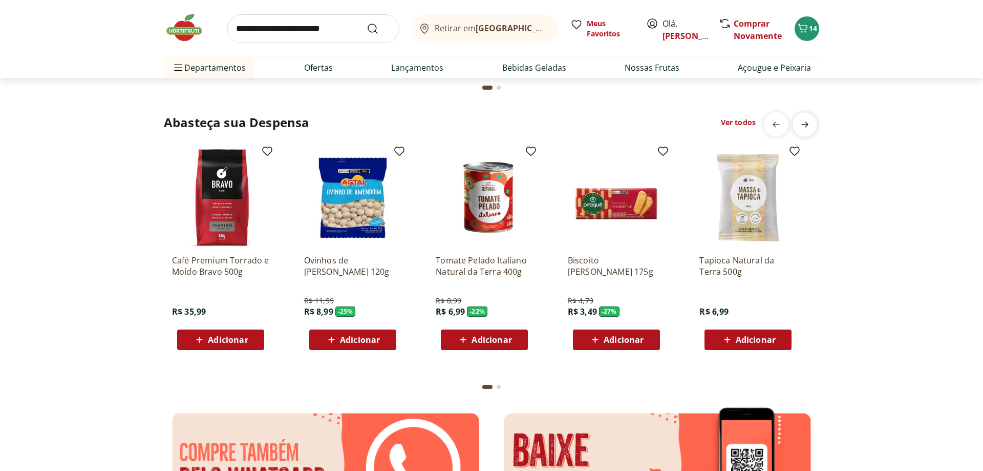
click at [810, 119] on icon "next" at bounding box center [805, 124] width 12 height 12
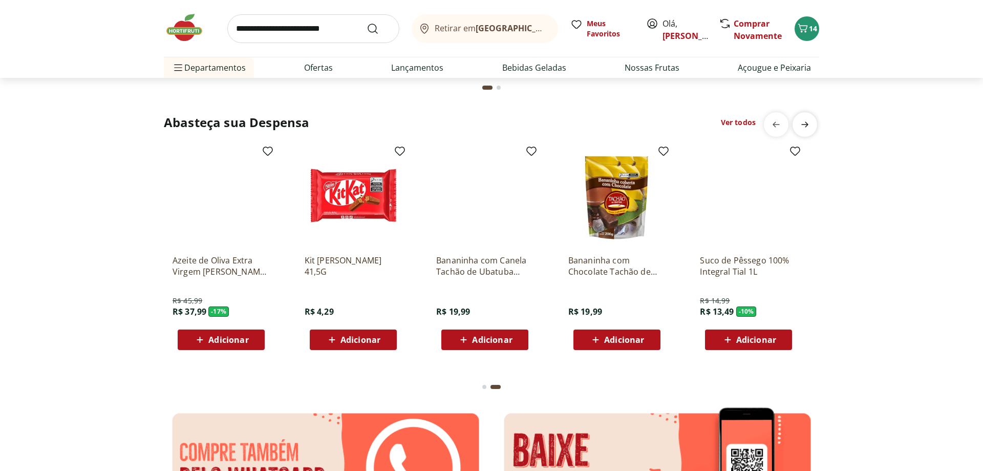
scroll to position [0, 660]
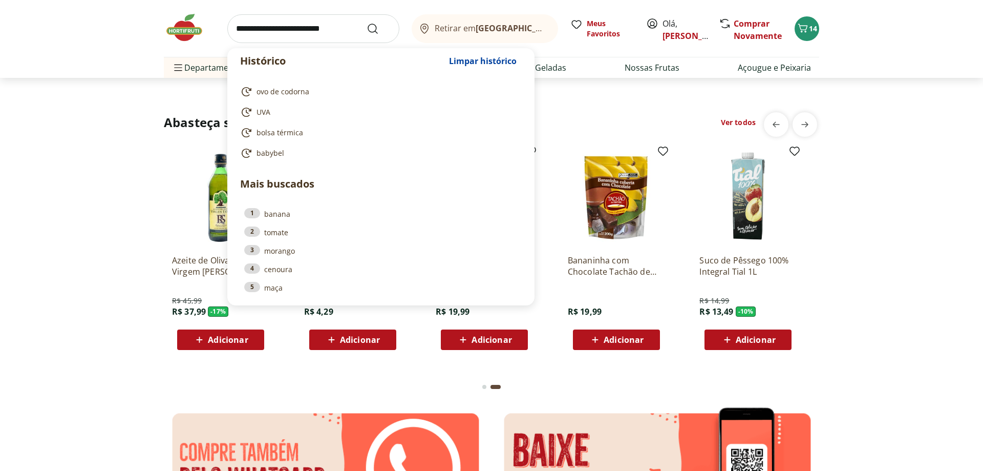
click at [252, 30] on input "search" at bounding box center [313, 28] width 172 height 29
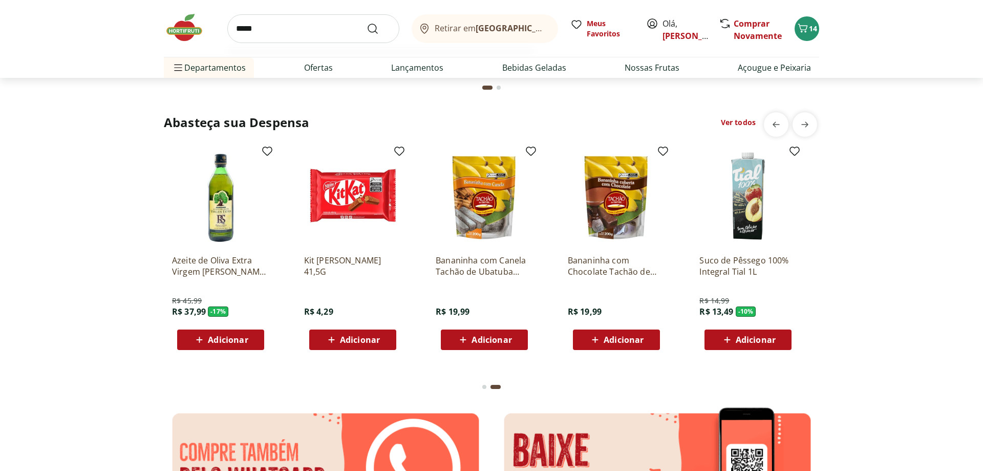
type input "*****"
click at [367, 23] on button "Submit Search" at bounding box center [379, 29] width 25 height 12
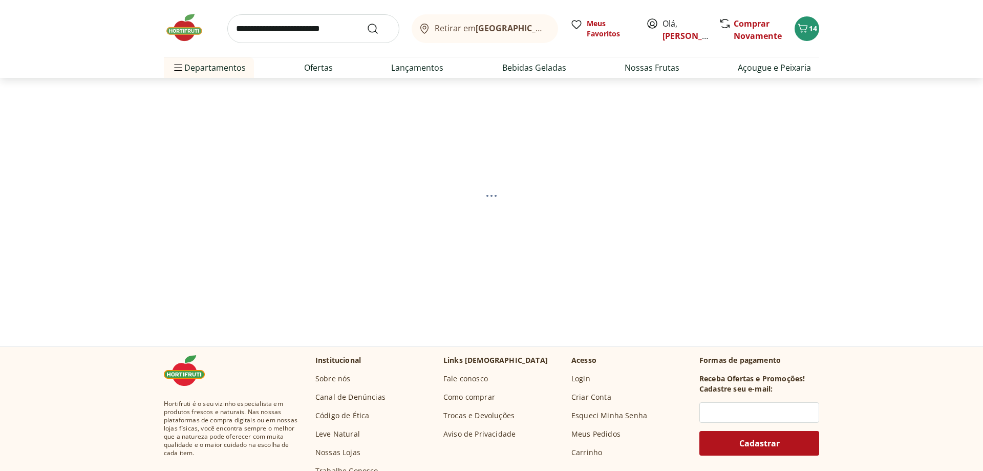
select select "**********"
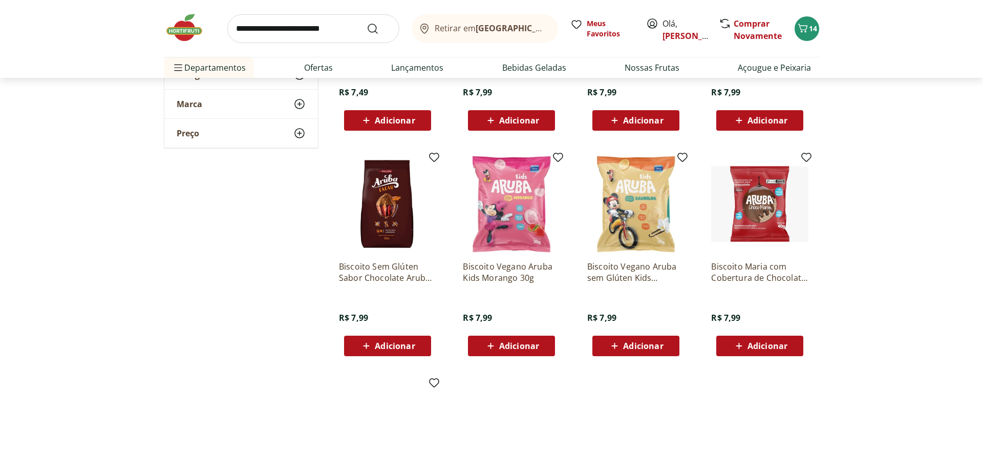
scroll to position [470, 0]
